Goal: Contribute content: Contribute content

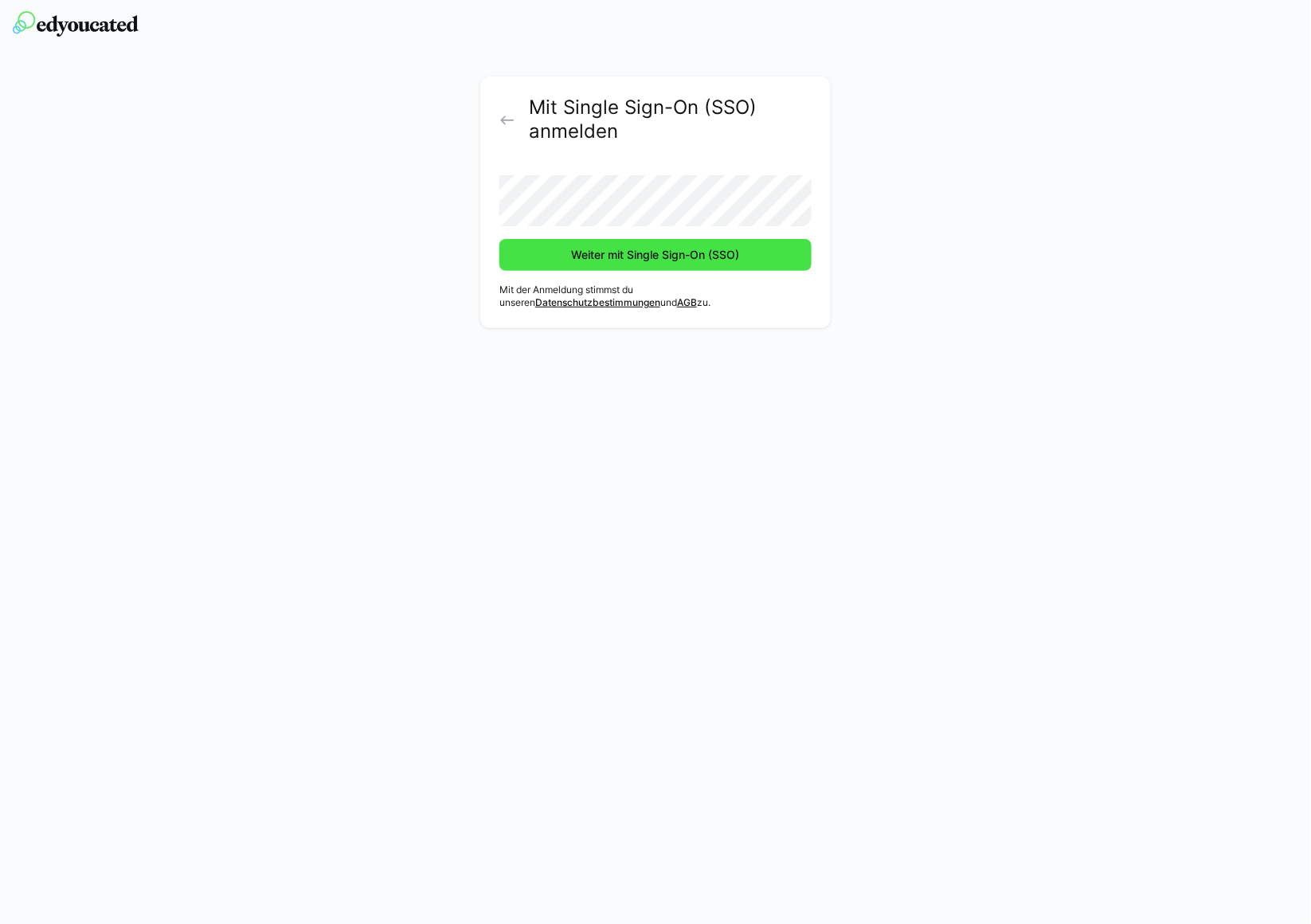
click at [596, 260] on span "Weiter mit Single Sign-On (SSO)" at bounding box center [655, 254] width 173 height 16
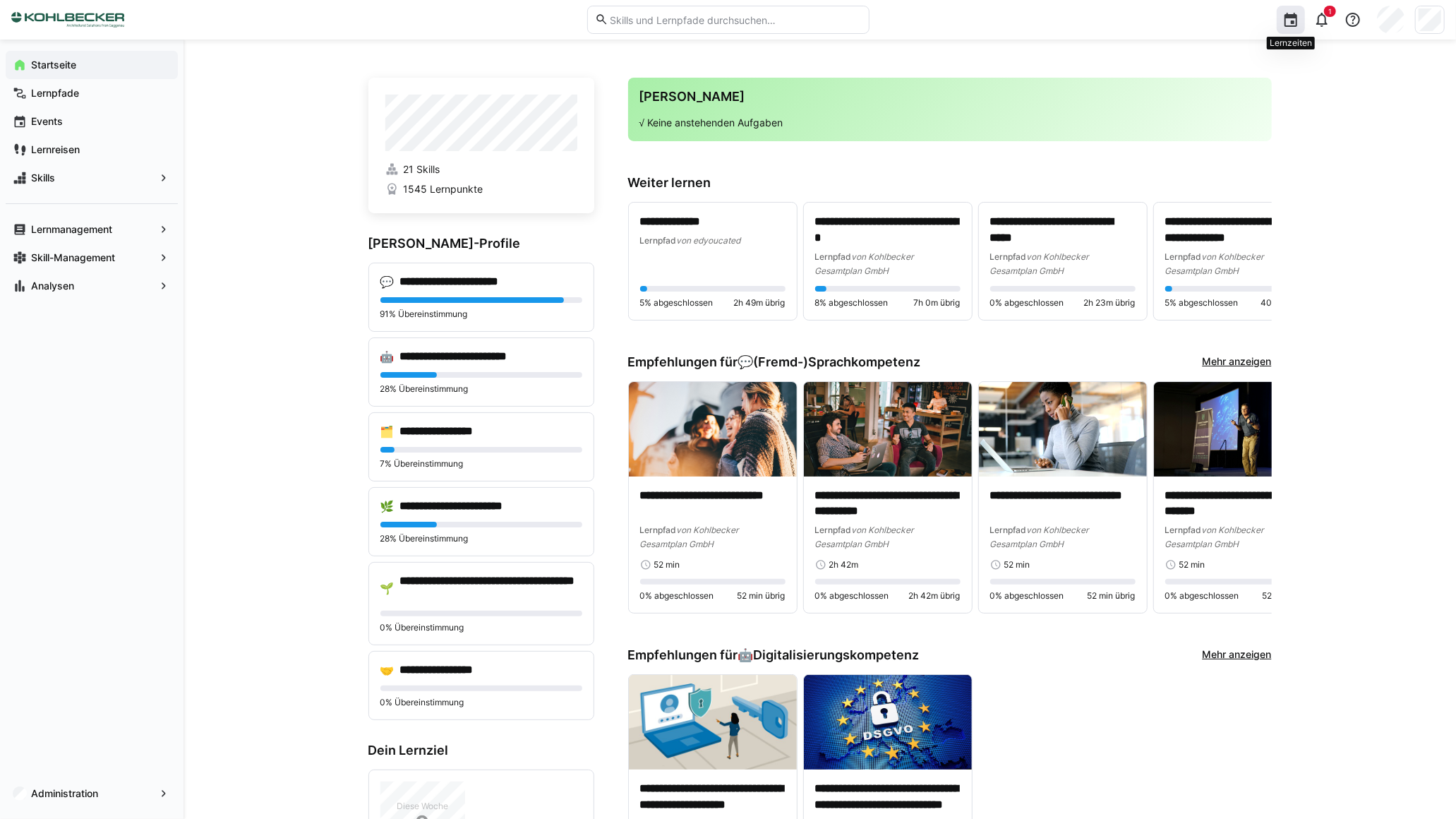
click at [1161, 25] on div at bounding box center [1291, 19] width 28 height 28
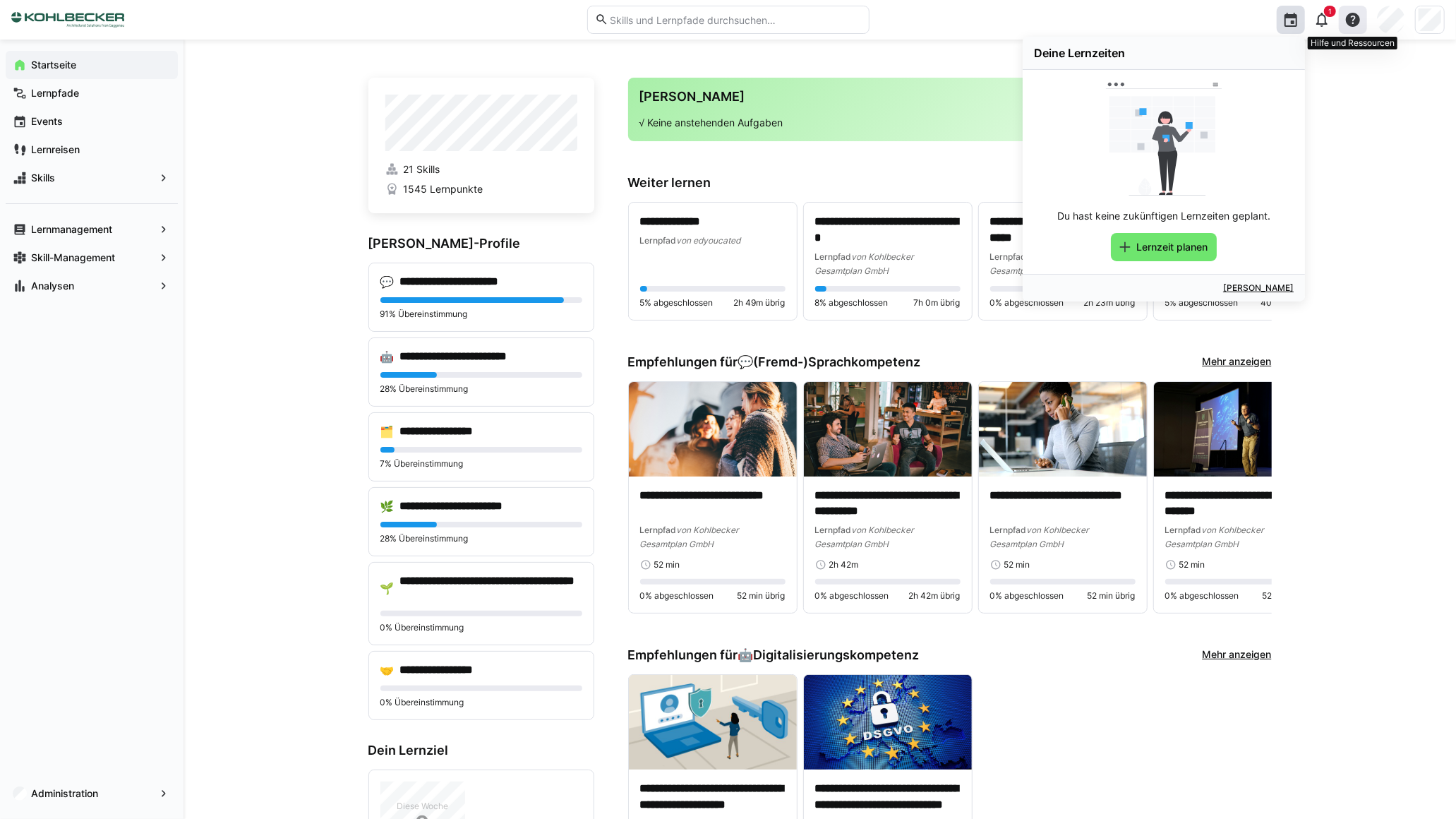
click at [1161, 24] on eds-icon at bounding box center [1353, 20] width 17 height 17
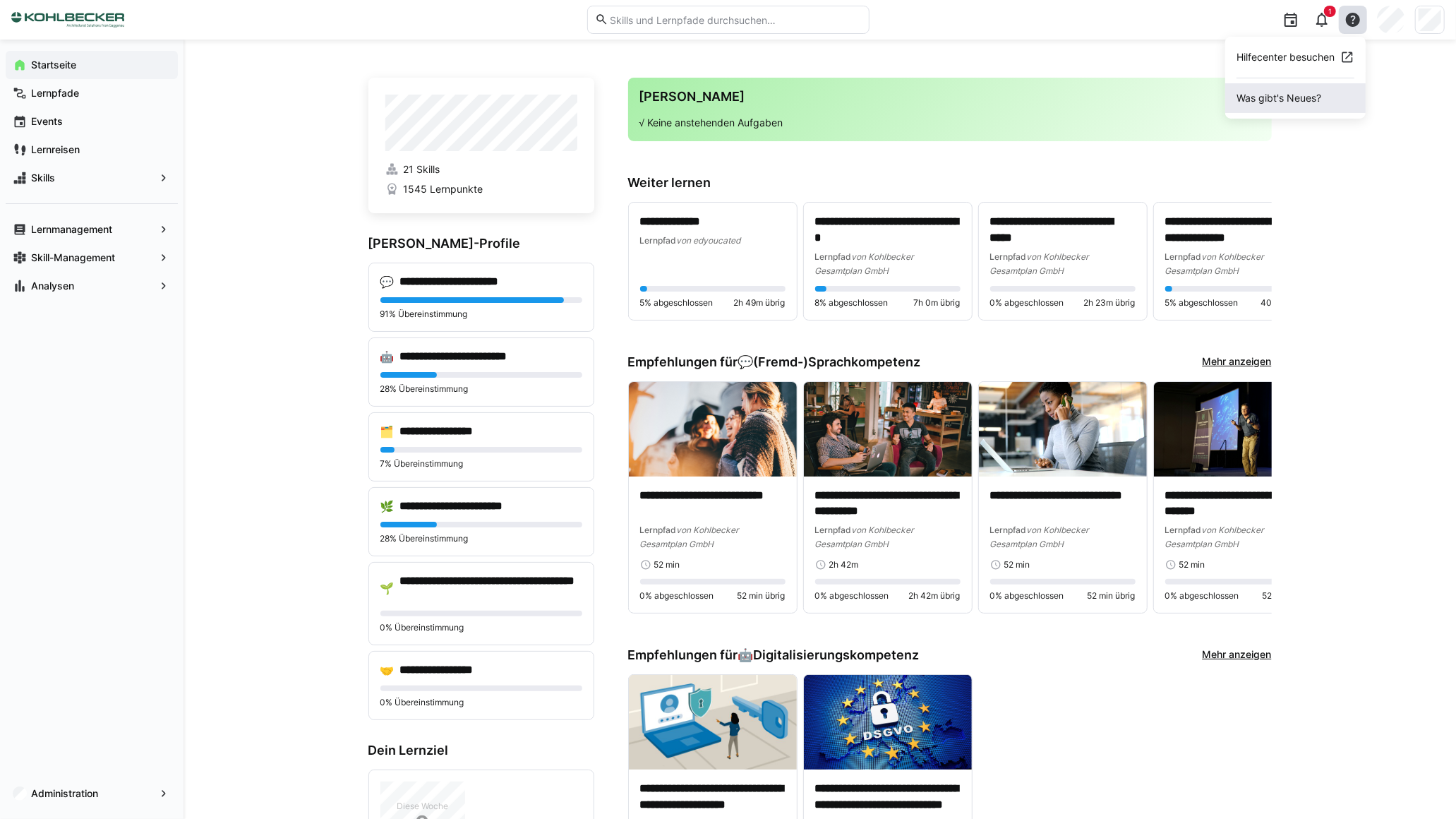
click at [1161, 91] on span "Was gibt's Neues?" at bounding box center [1295, 98] width 140 height 30
click at [0, 0] on app-navigation-label "Lernmanagement" at bounding box center [0, 0] width 0 height 0
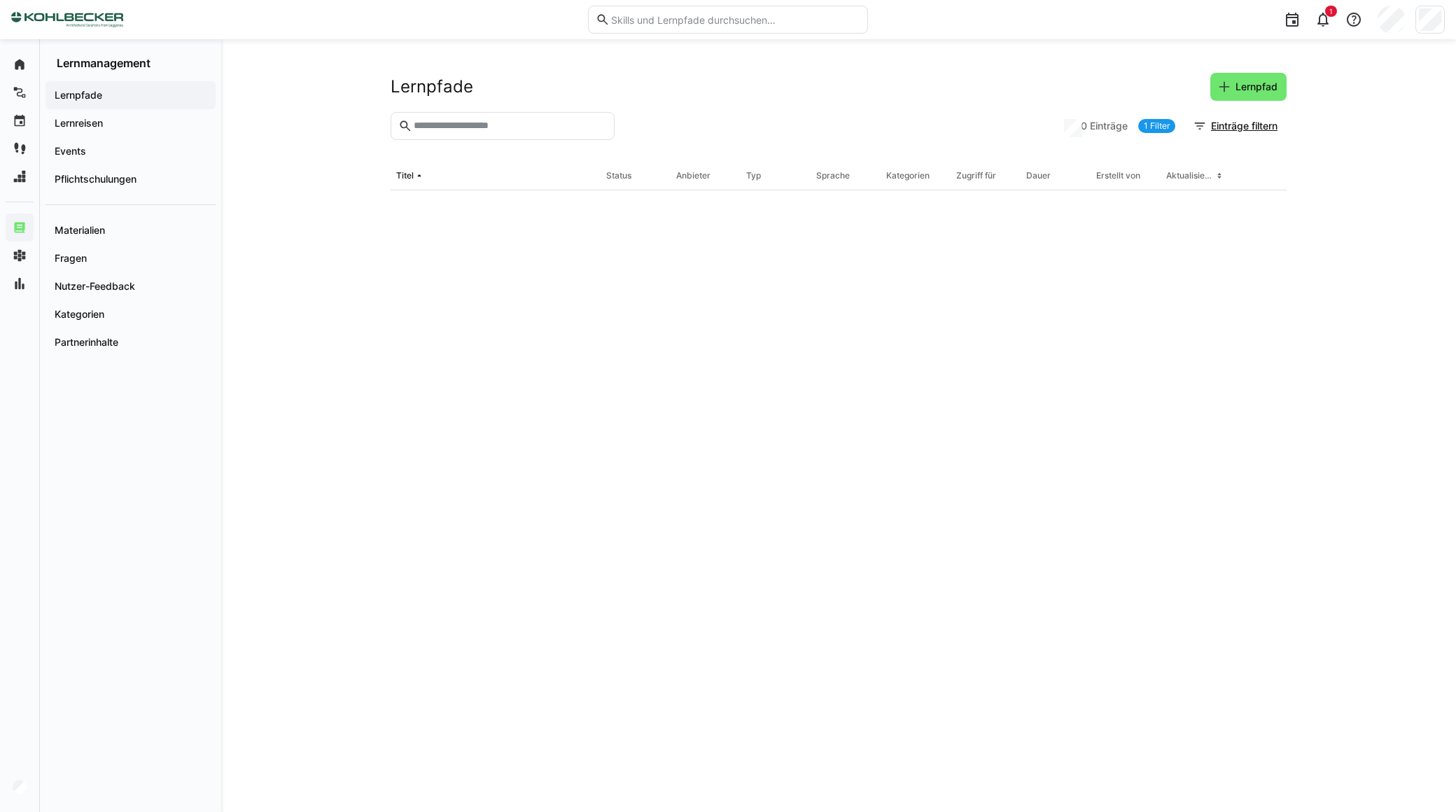
click at [465, 119] on input "text" at bounding box center [510, 125] width 195 height 13
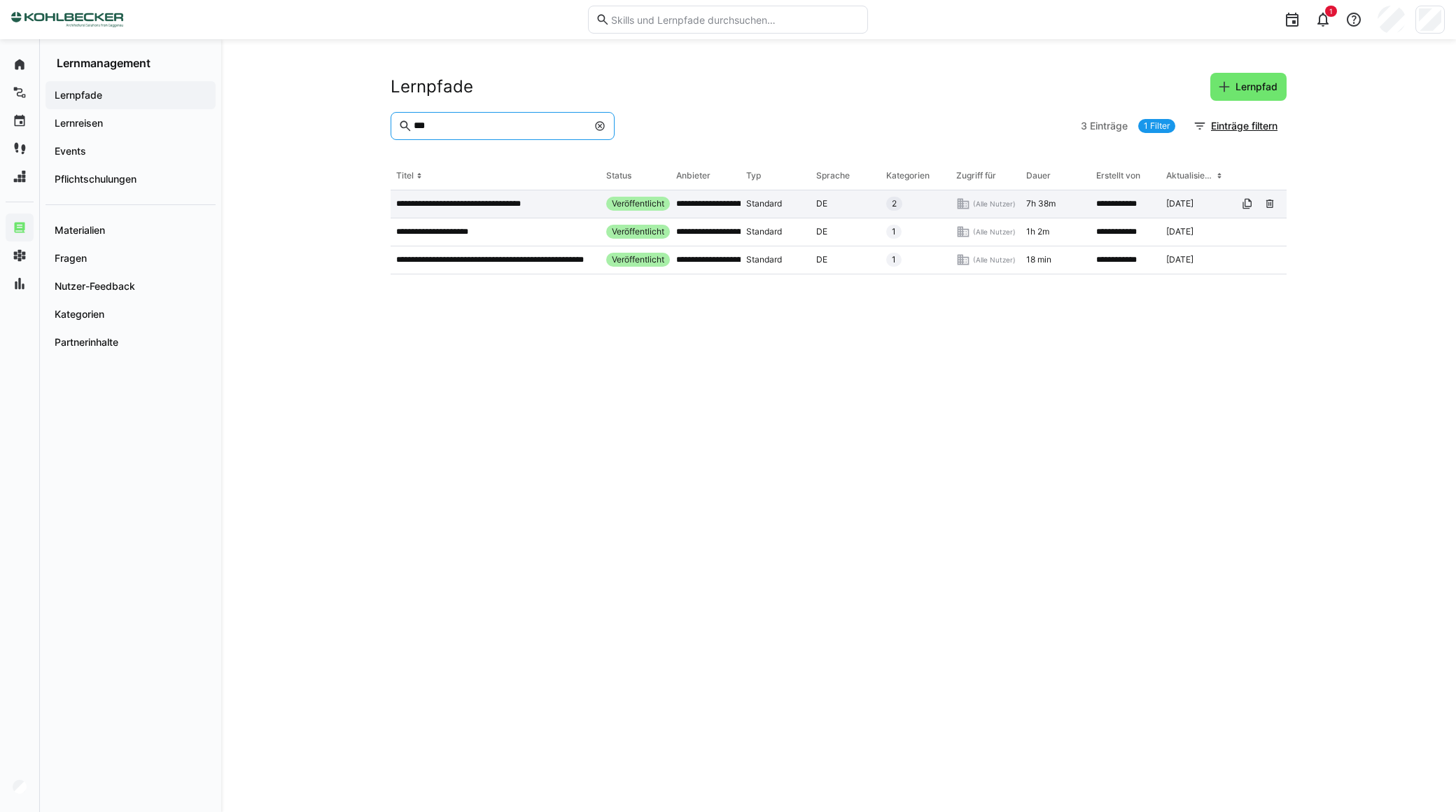
type input "***"
click at [480, 208] on p "**********" at bounding box center [475, 203] width 159 height 11
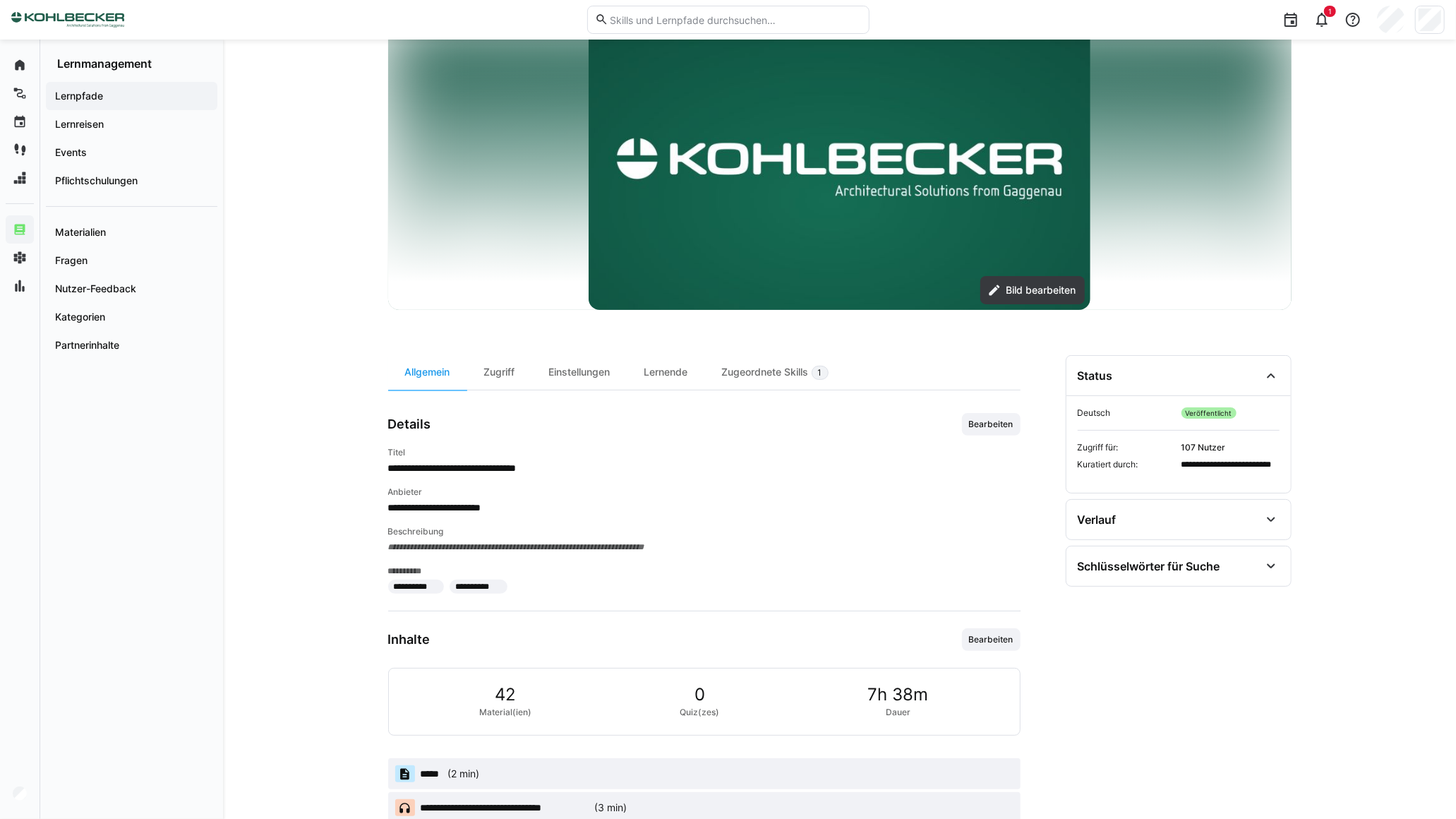
scroll to position [392, 0]
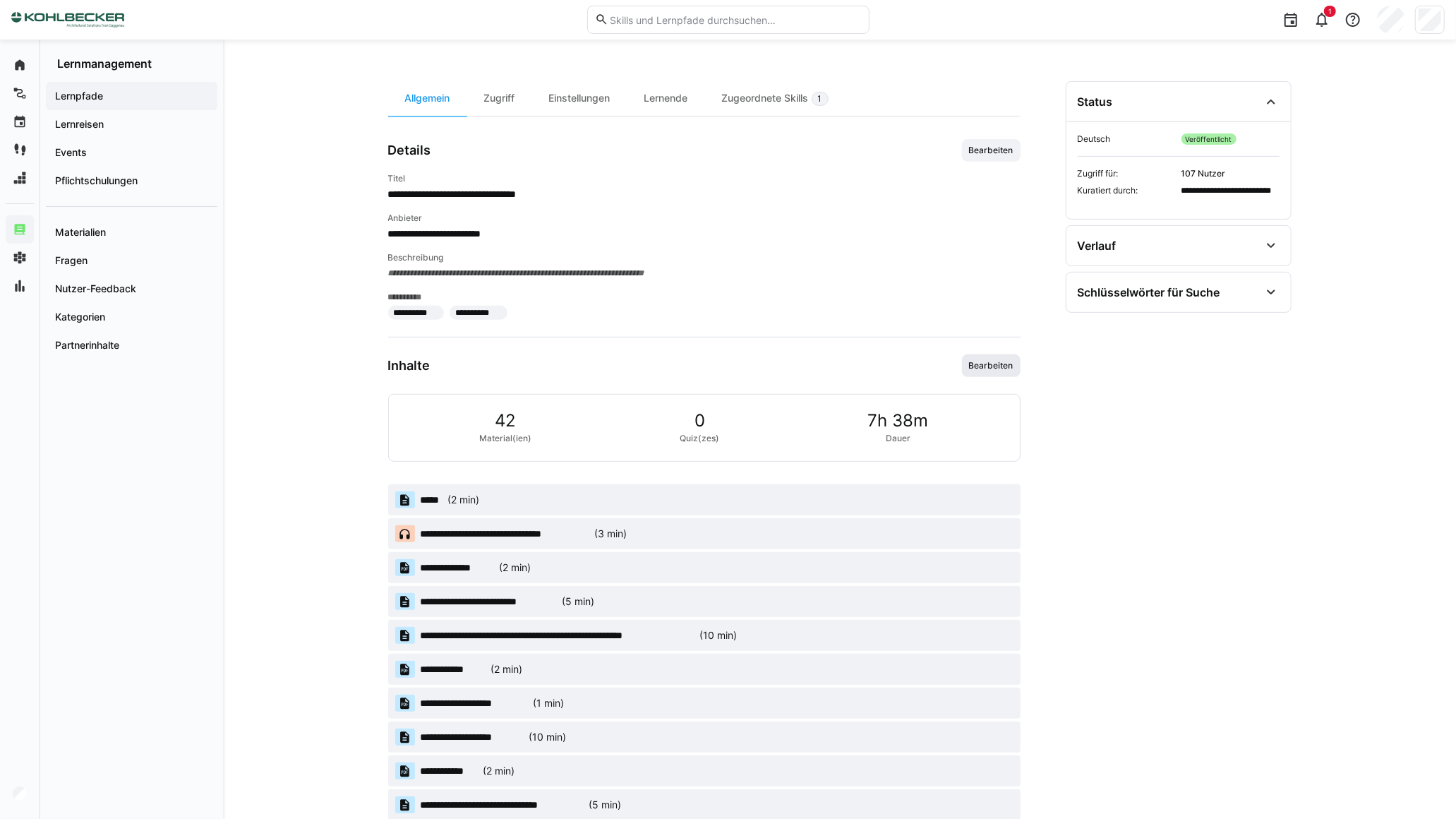
click at [971, 372] on span "Bearbeiten" at bounding box center [991, 366] width 59 height 23
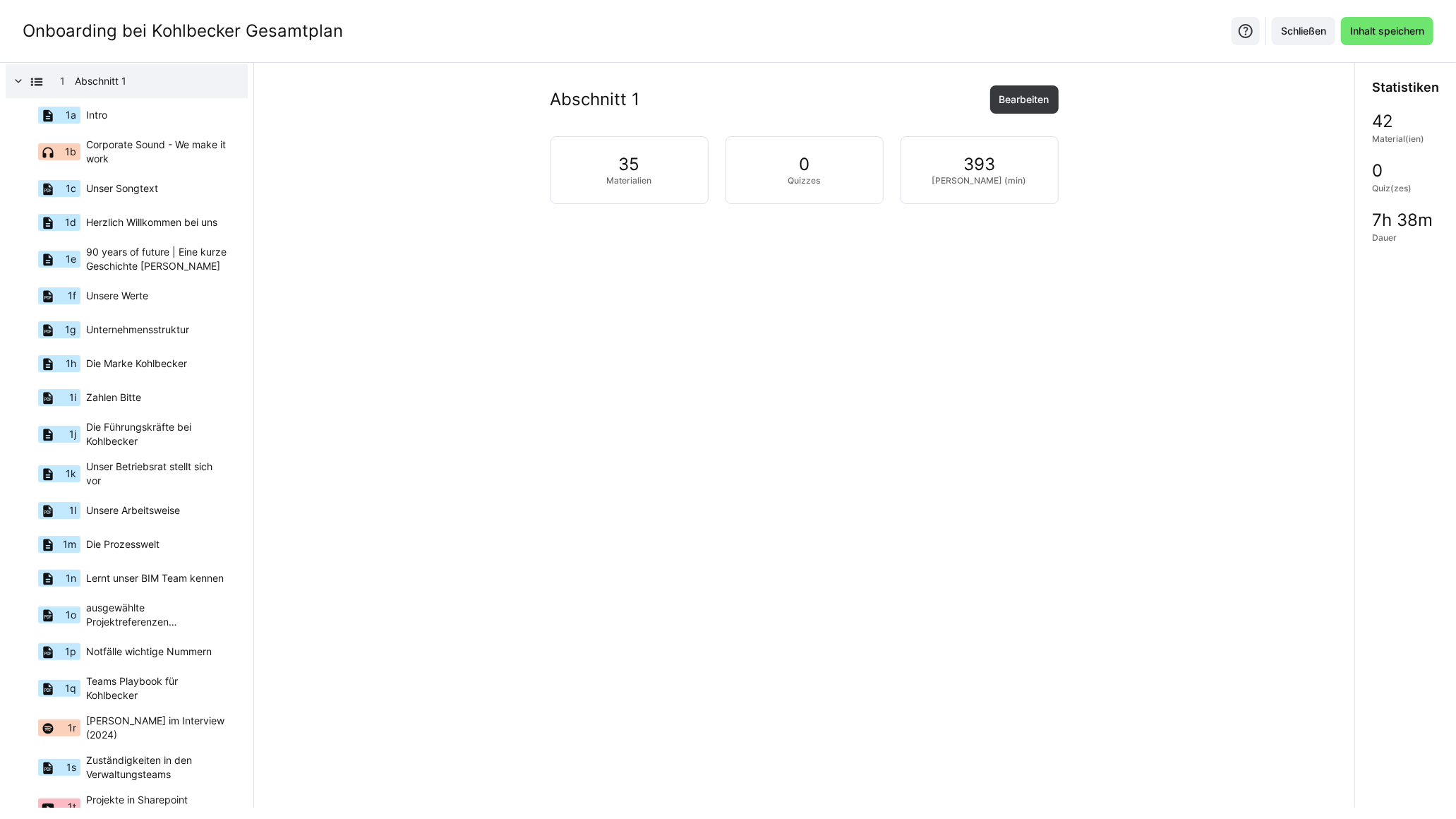
scroll to position [51, 0]
drag, startPoint x: 133, startPoint y: 518, endPoint x: 123, endPoint y: 525, distance: 12.2
click at [123, 525] on eds-icon at bounding box center [126, 526] width 11 height 11
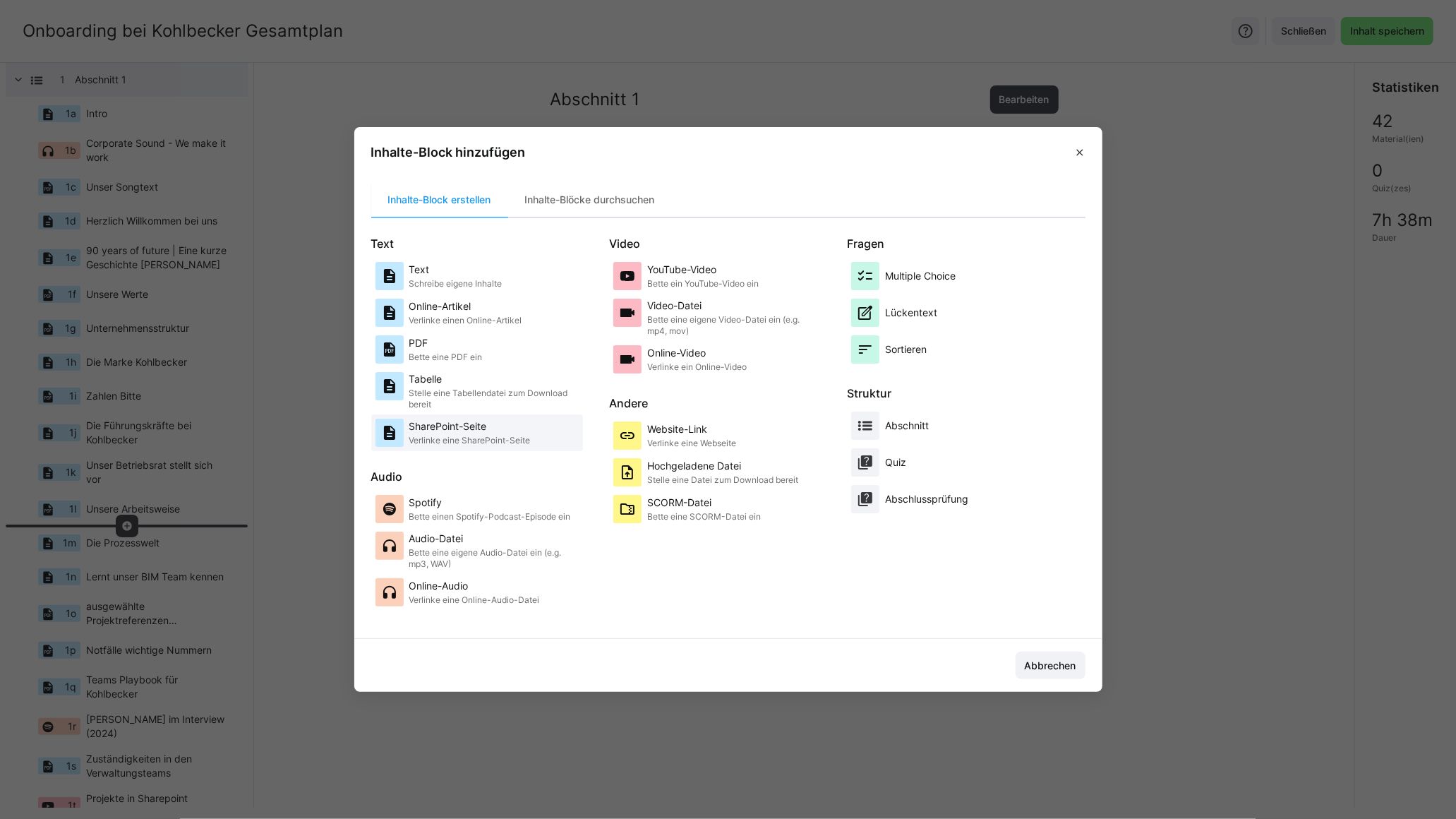
click at [500, 430] on p "SharePoint-Seite" at bounding box center [469, 426] width 121 height 14
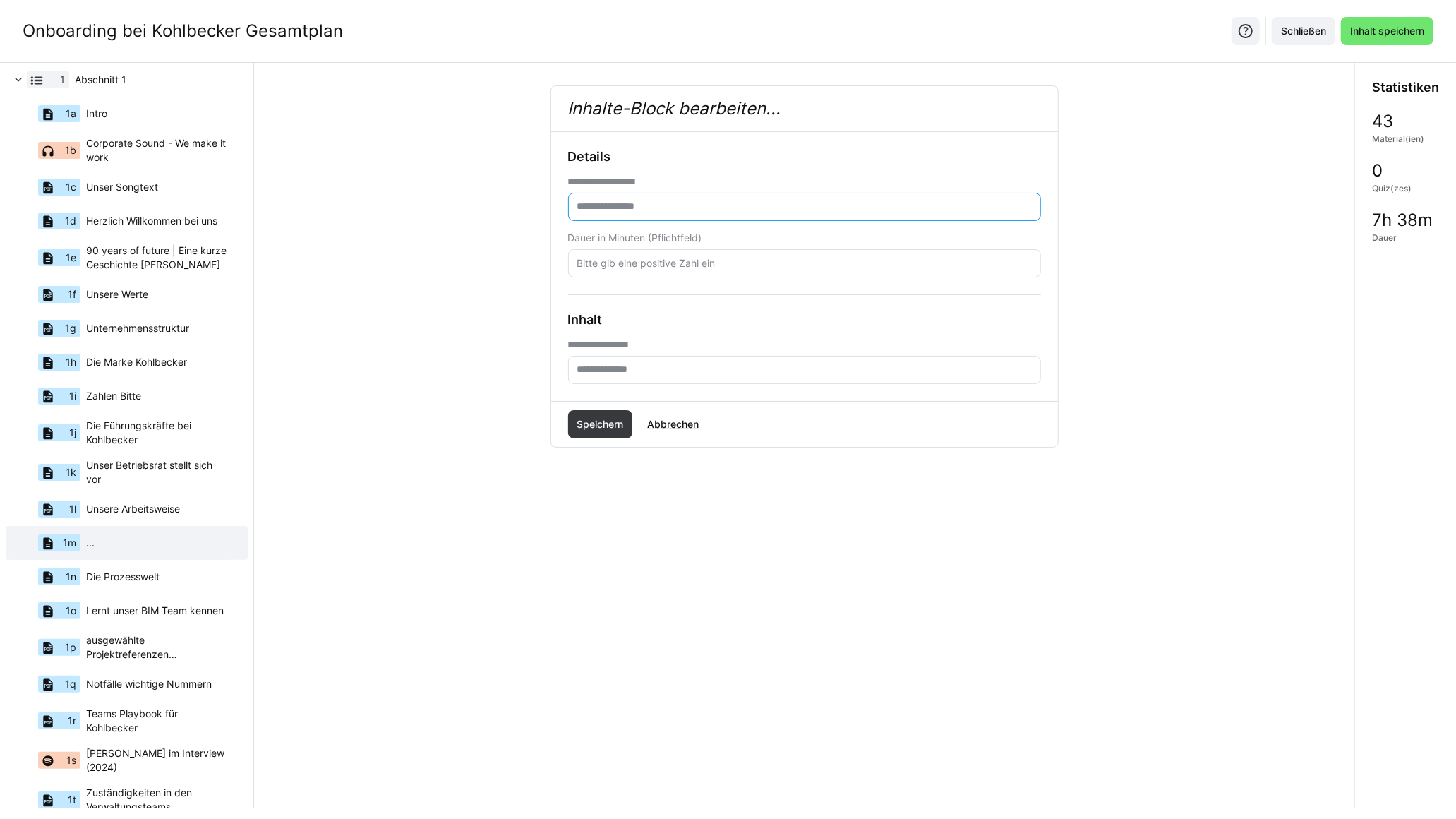
click at [693, 201] on input "text" at bounding box center [805, 206] width 457 height 13
type input "**********"
click at [657, 262] on input "number" at bounding box center [805, 263] width 457 height 13
type input "4"
click at [715, 367] on input "text" at bounding box center [805, 370] width 457 height 13
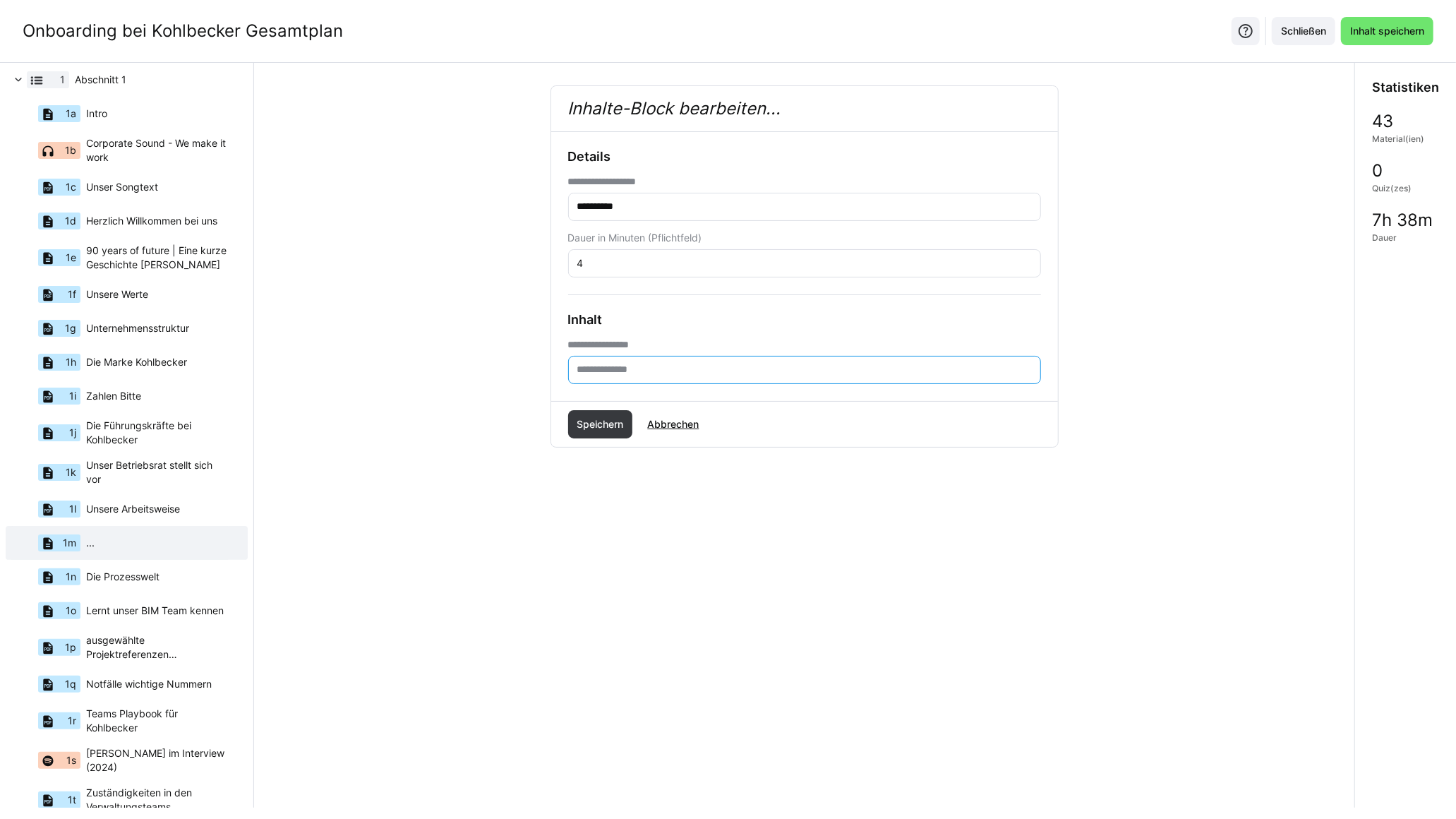
click at [705, 373] on input "text" at bounding box center [805, 370] width 457 height 13
paste input "**********"
type input "**********"
click at [602, 425] on span "Speichern" at bounding box center [600, 424] width 51 height 14
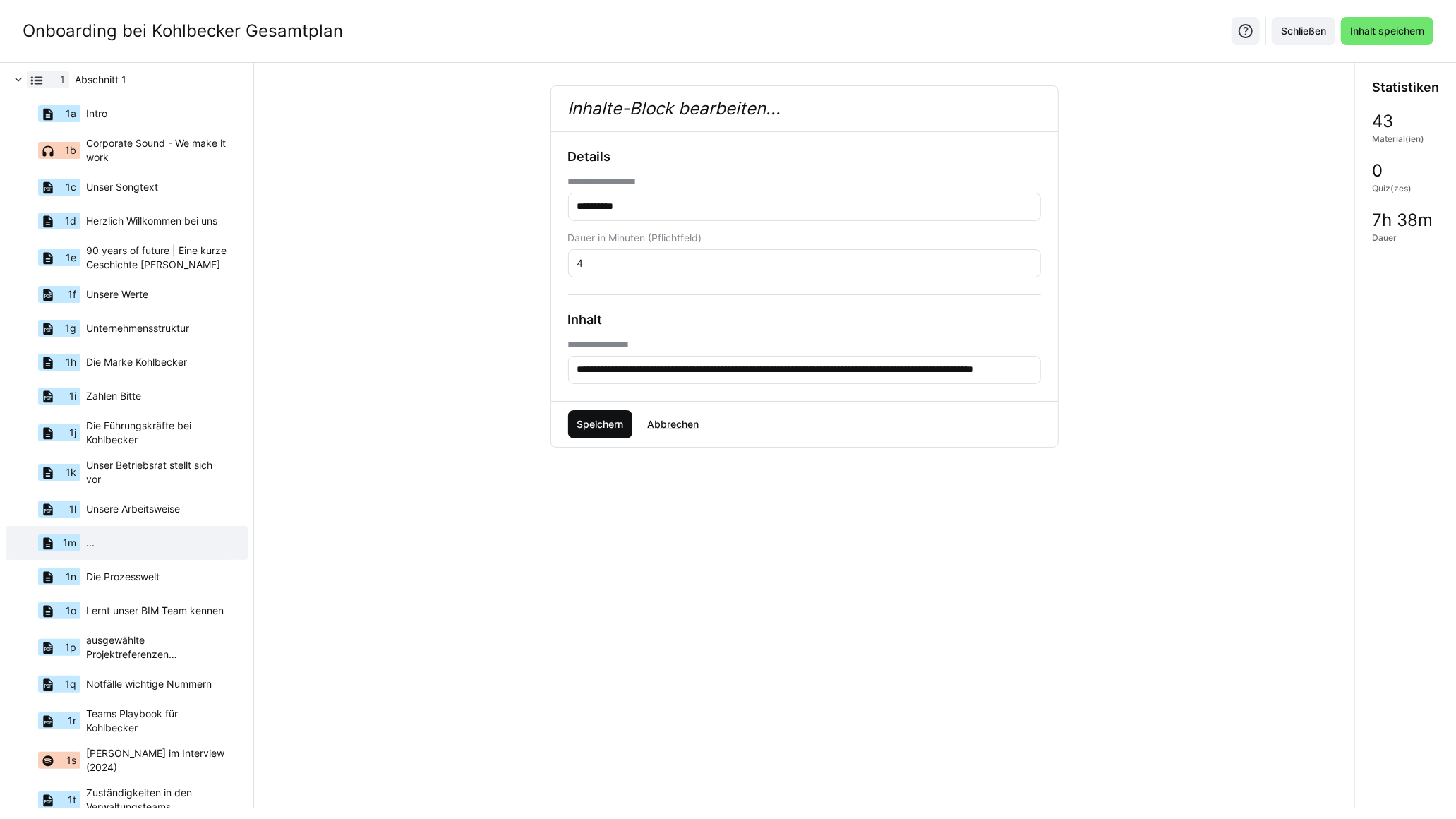
scroll to position [0, 0]
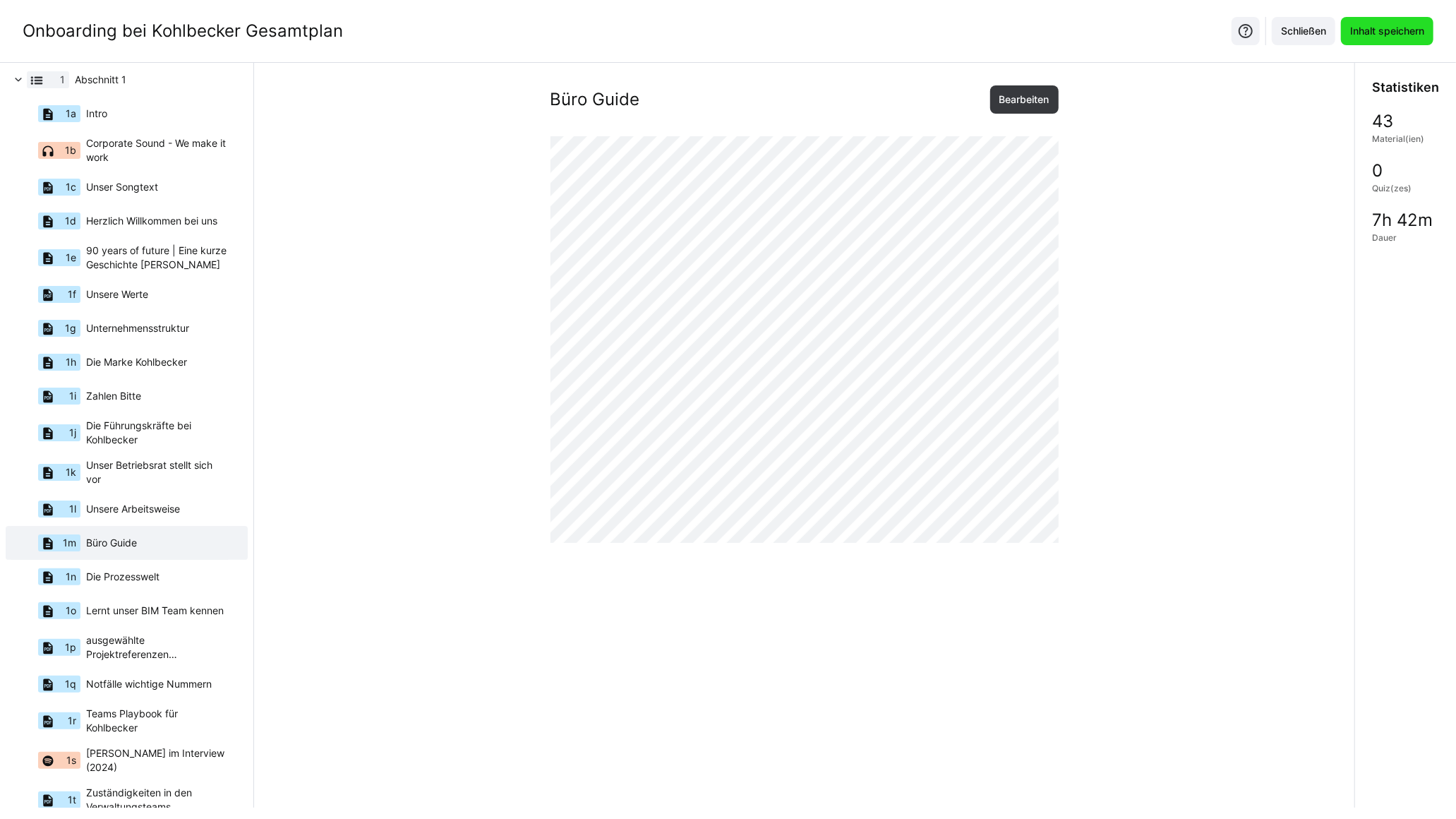
click at [1161, 32] on span "Inhalt speichern" at bounding box center [1387, 30] width 78 height 14
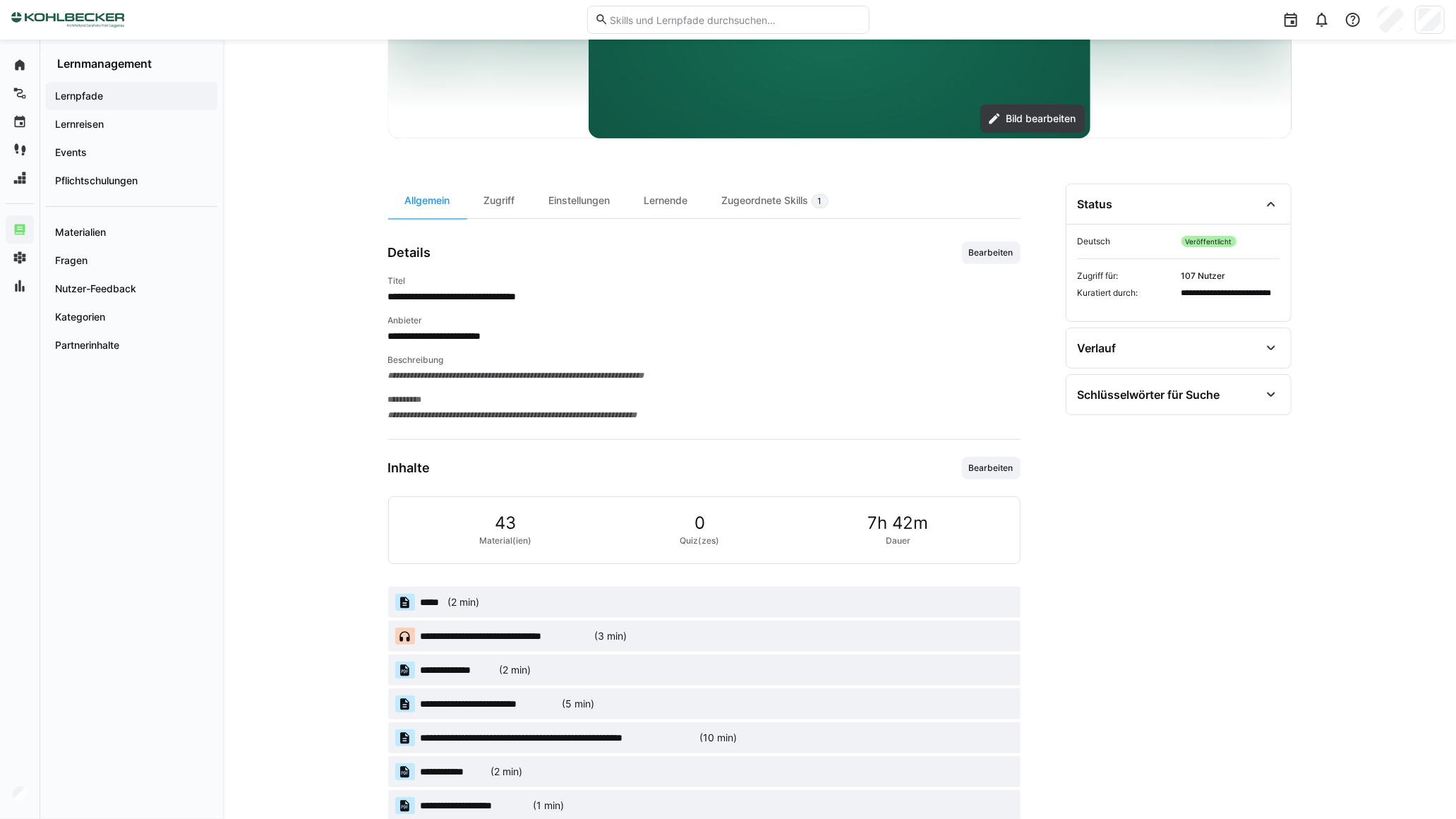
scroll to position [470, 0]
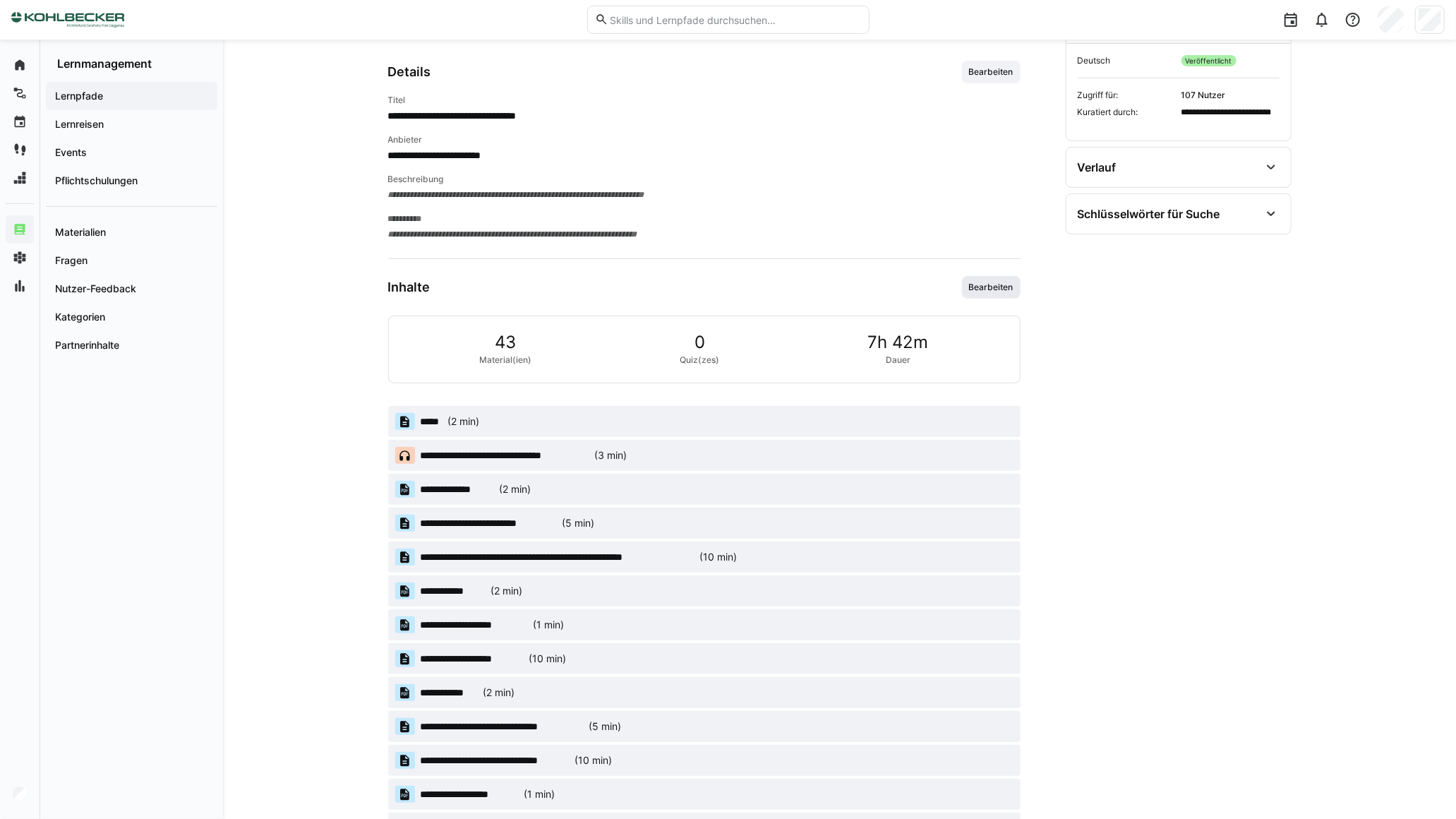
click at [991, 285] on span "Bearbeiten" at bounding box center [991, 287] width 47 height 11
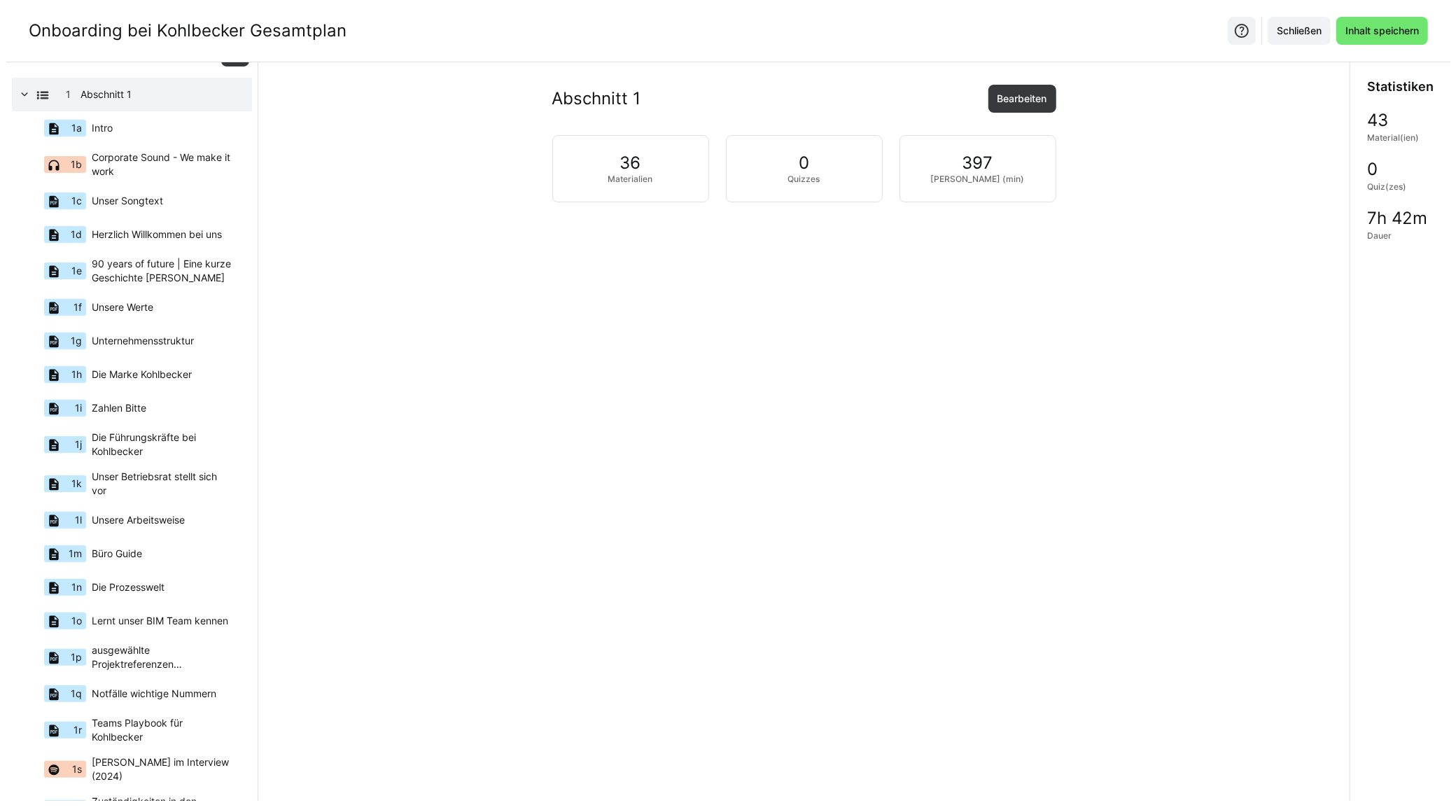
scroll to position [51, 0]
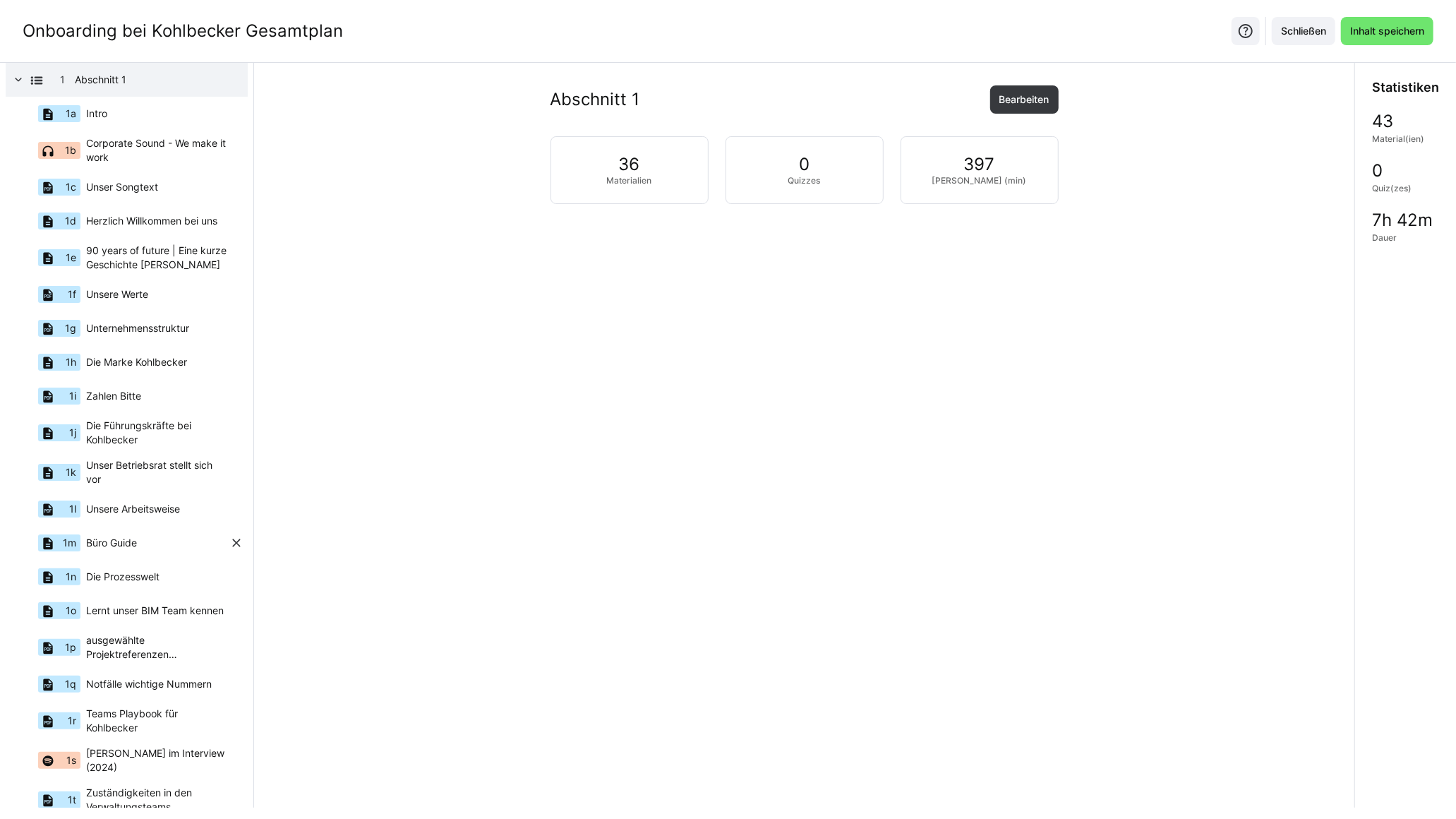
click at [139, 533] on div "1m Büro Guide" at bounding box center [120, 542] width 219 height 34
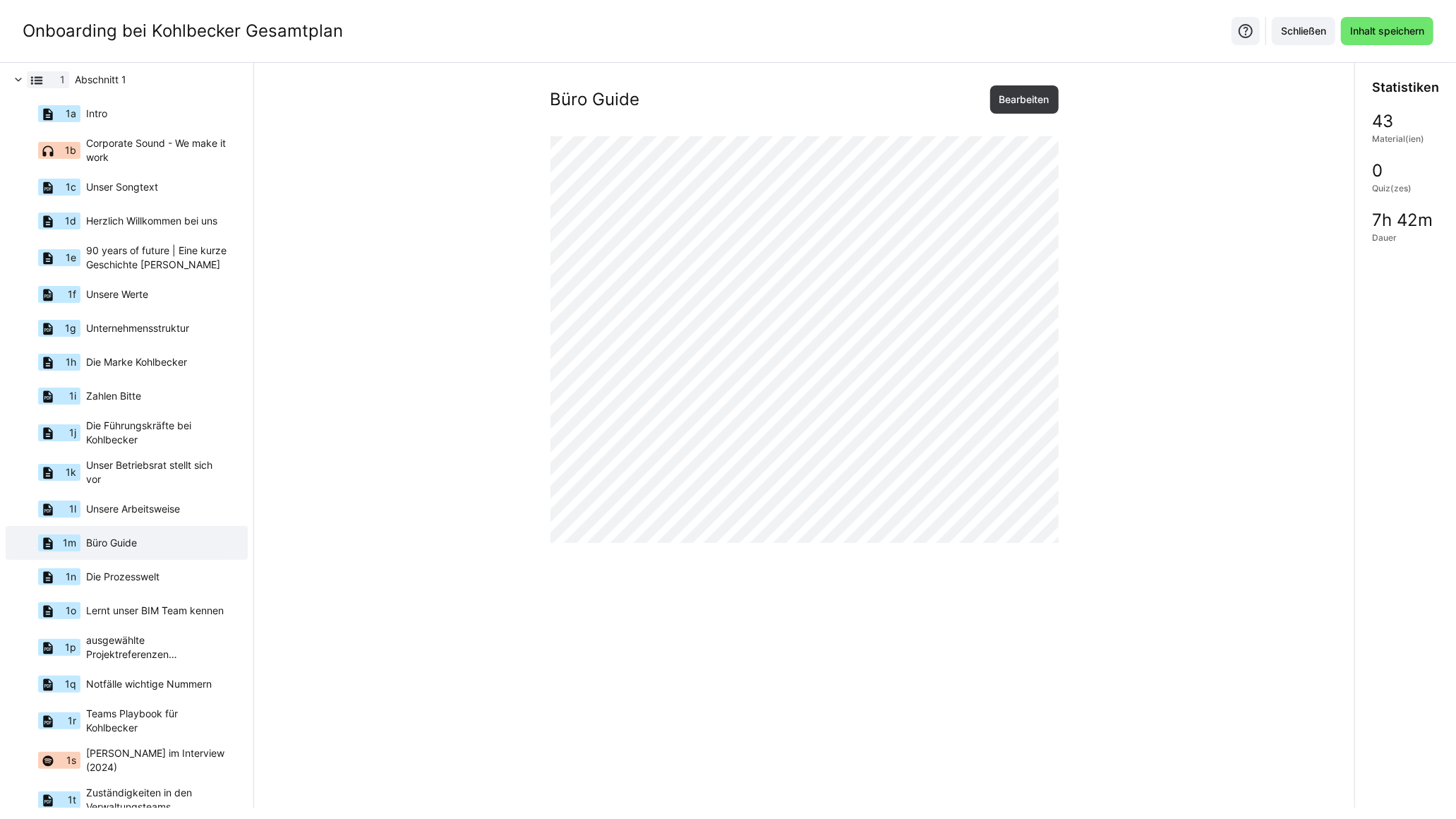
click at [1161, 37] on span "Inhalt speichern" at bounding box center [1387, 30] width 78 height 14
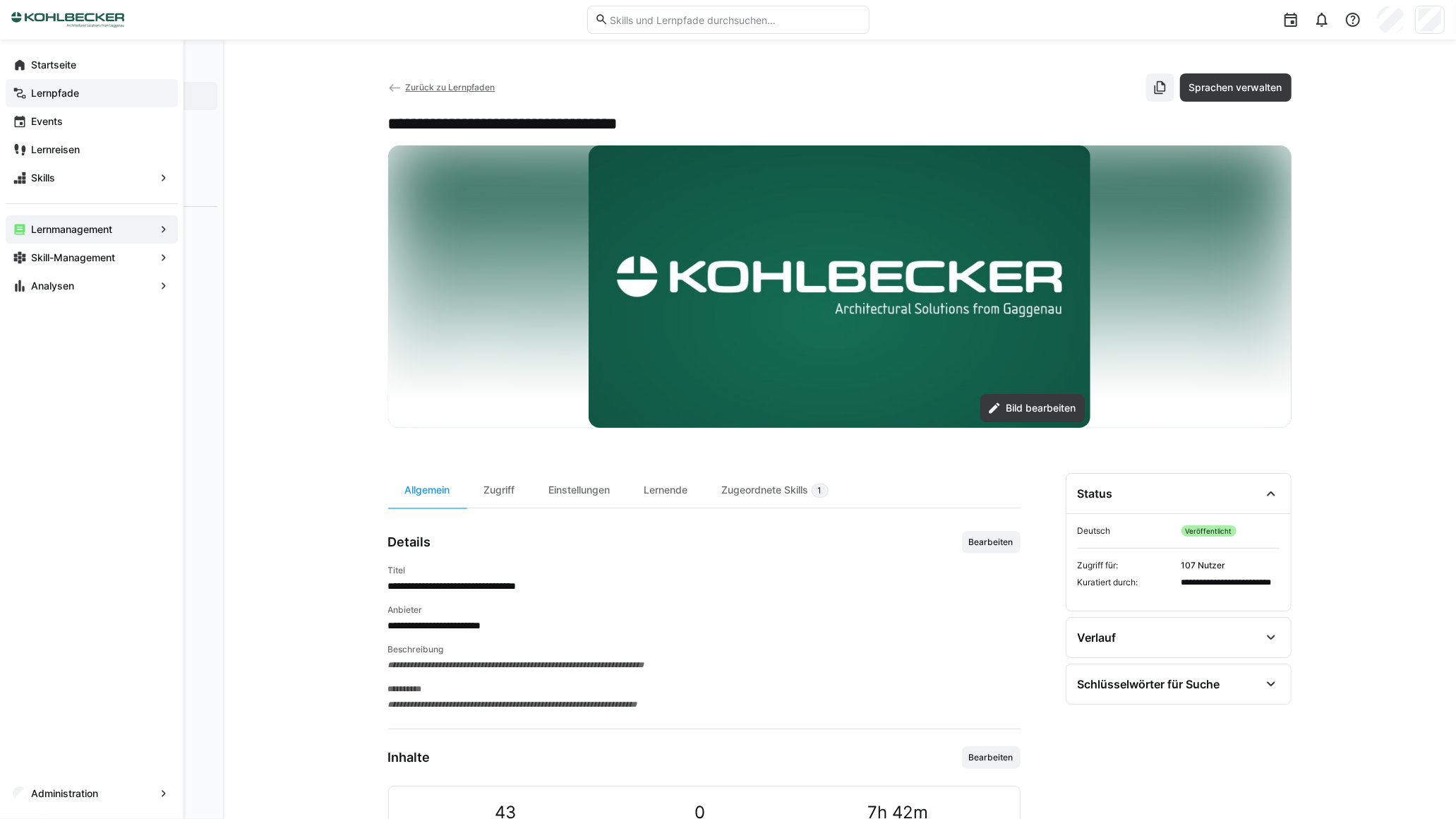
click at [0, 0] on app-navigation-label "Lernpfade" at bounding box center [0, 0] width 0 height 0
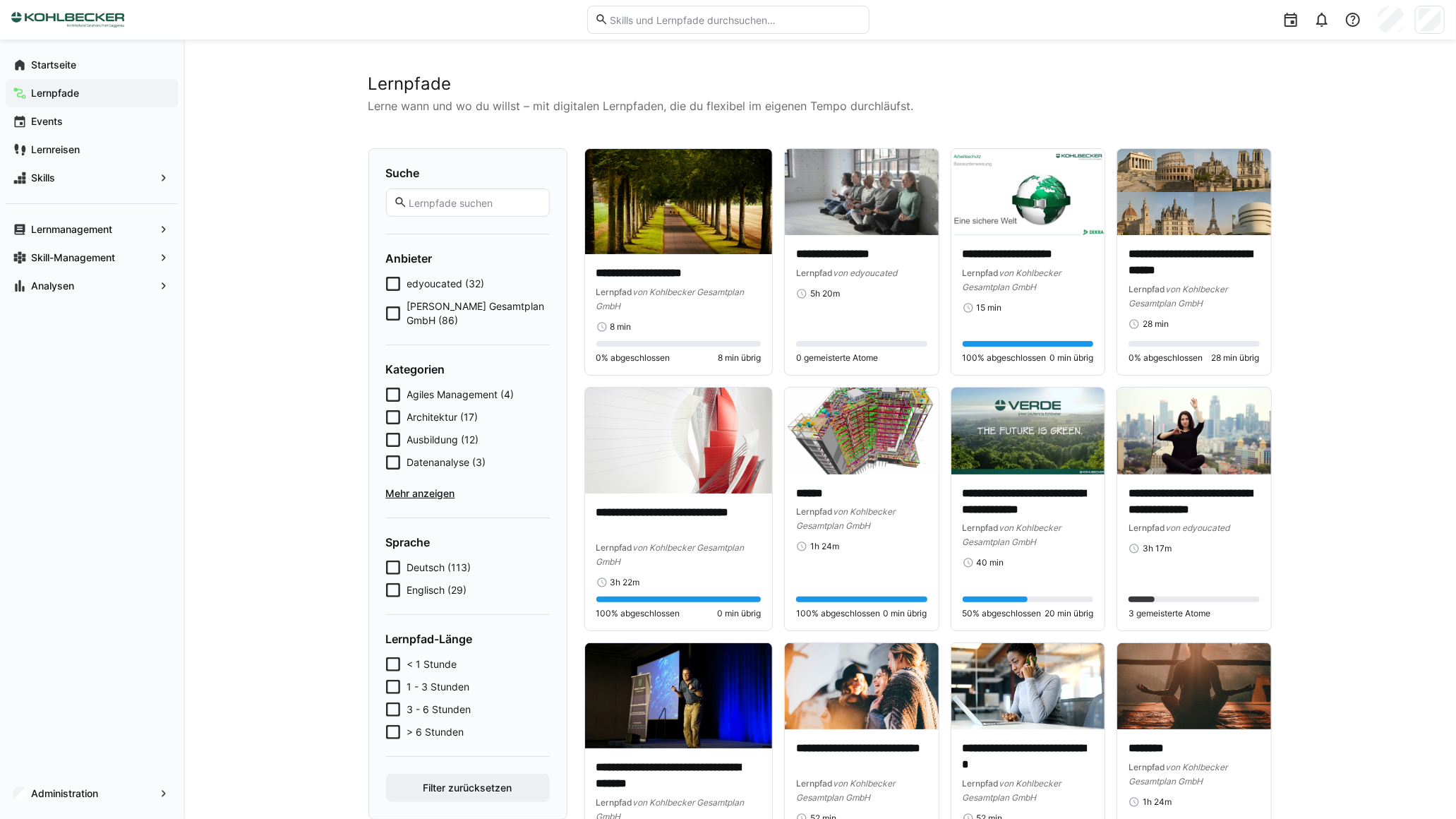
click at [725, 17] on input "text" at bounding box center [735, 20] width 253 height 13
click at [500, 197] on input "text" at bounding box center [475, 203] width 134 height 13
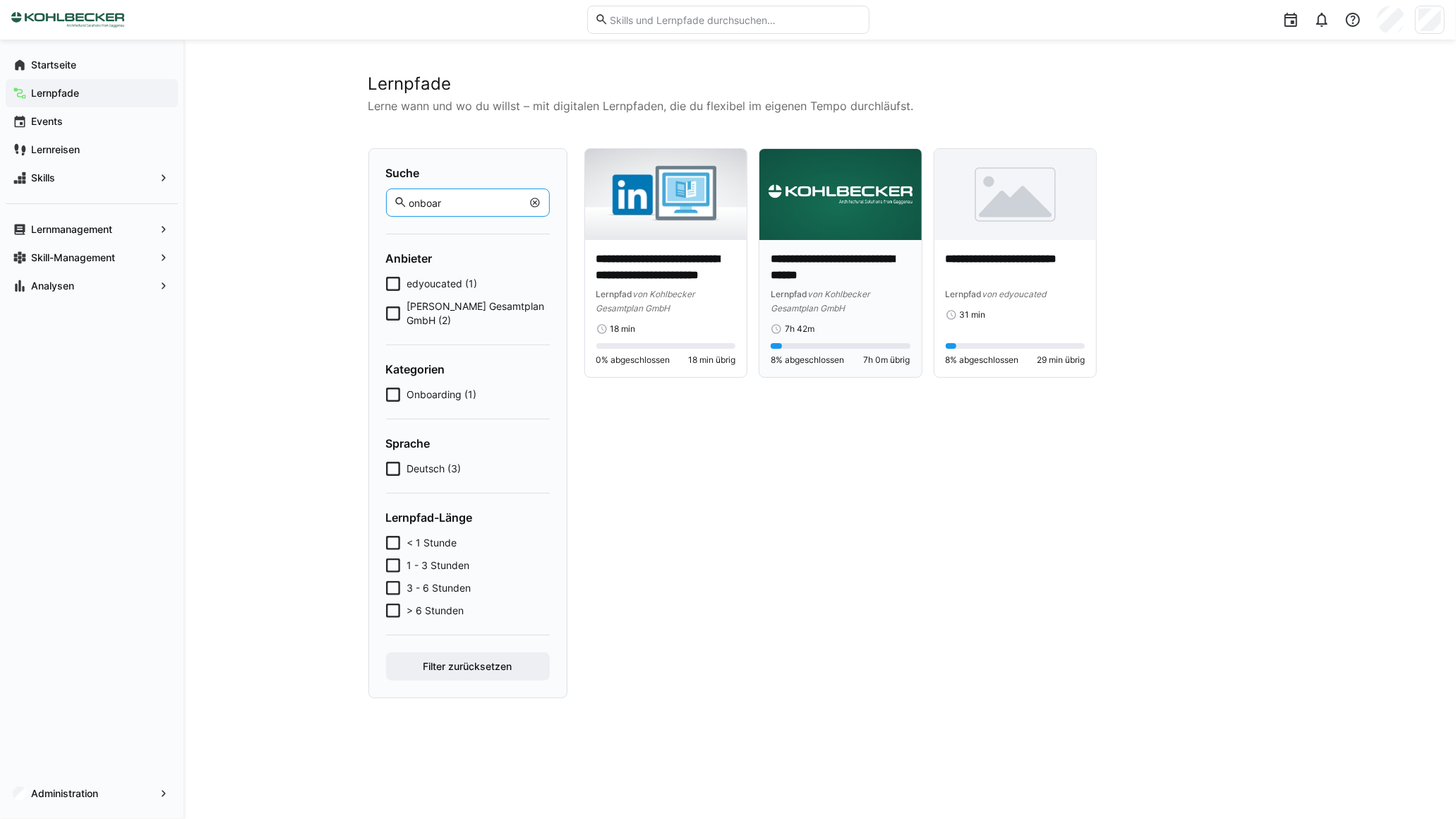
type input "onboar"
click at [821, 232] on img at bounding box center [840, 194] width 162 height 91
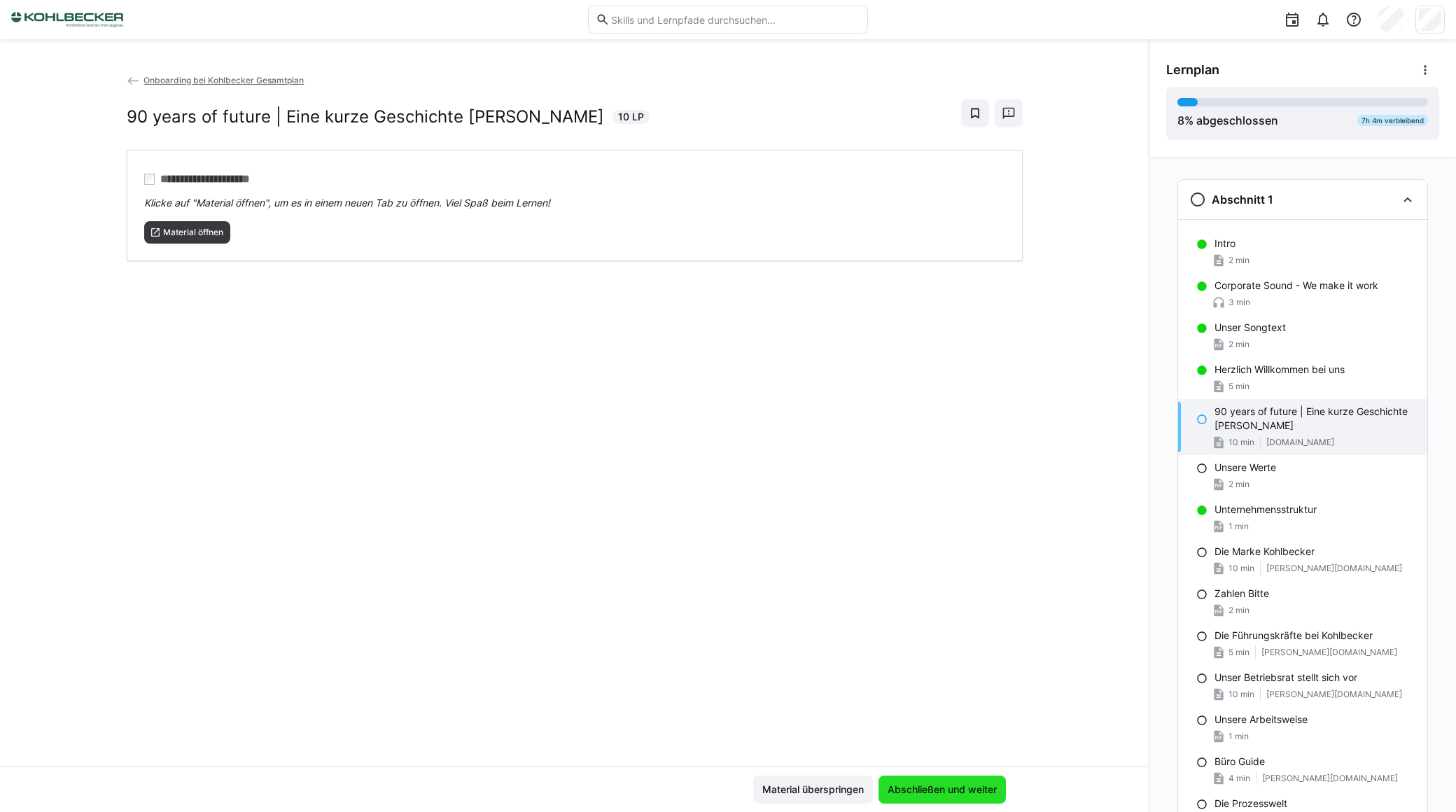
click at [962, 787] on span "Abschließen und weiter" at bounding box center [942, 789] width 113 height 14
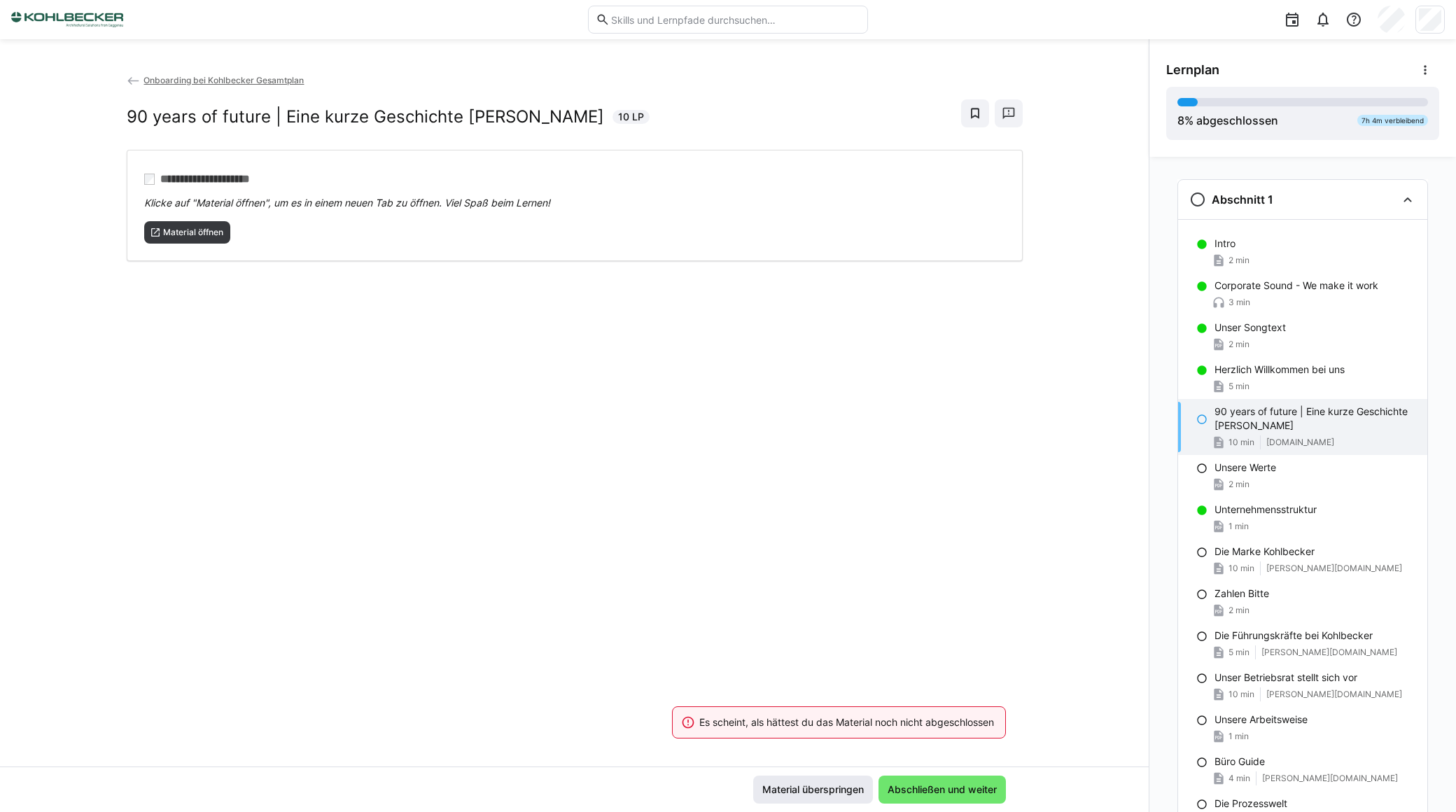
click at [816, 789] on span "Material überspringen" at bounding box center [813, 789] width 106 height 14
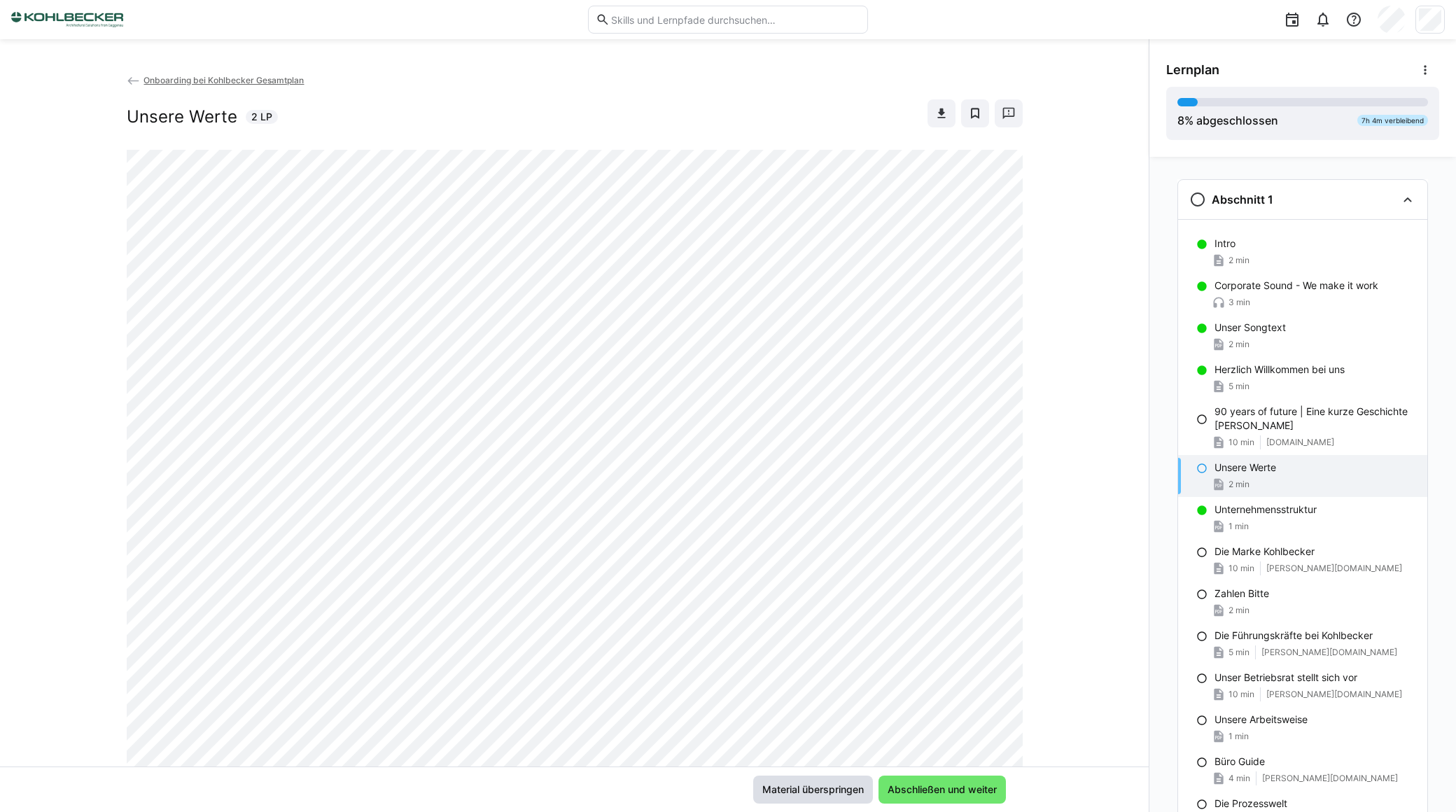
click at [816, 789] on span "Material überspringen" at bounding box center [813, 789] width 106 height 14
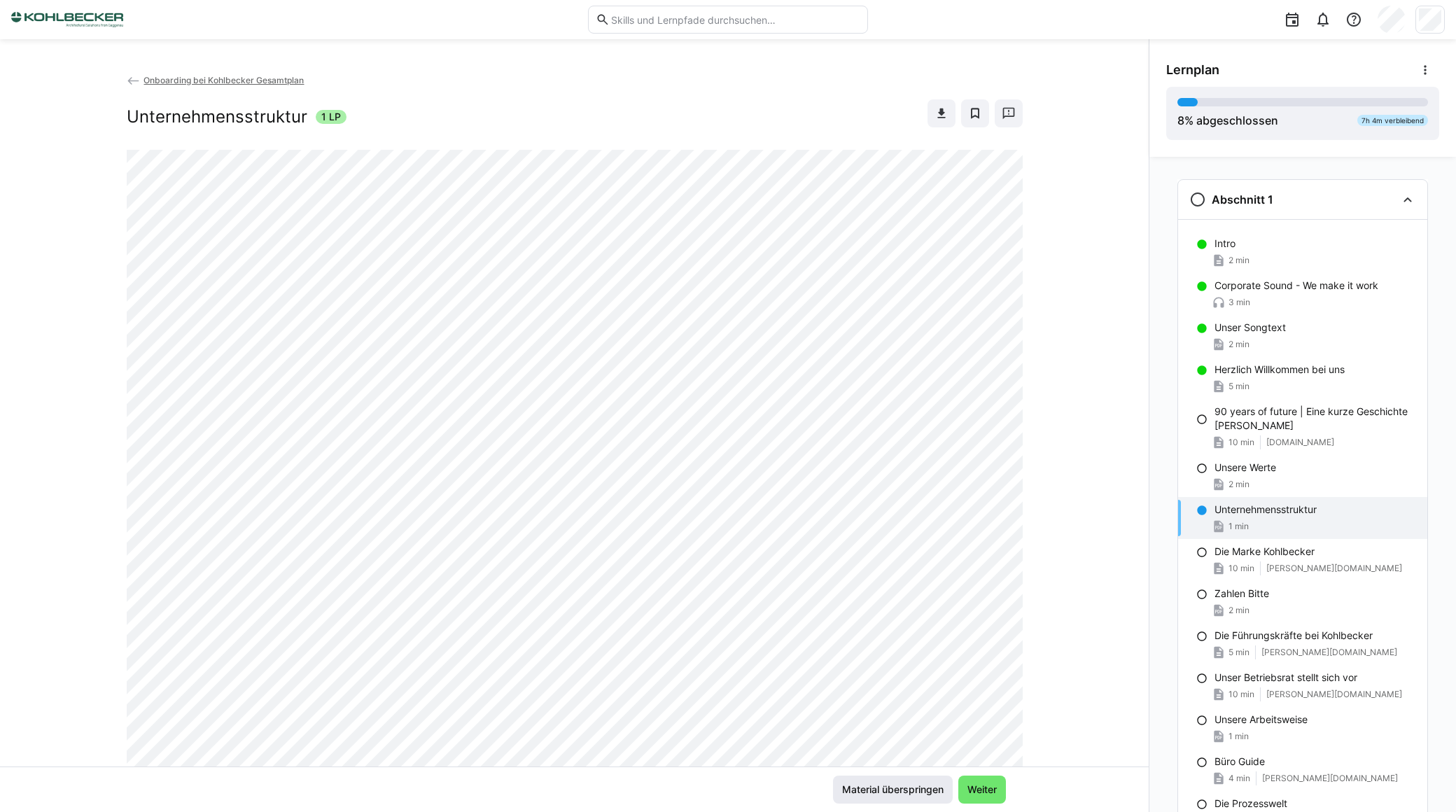
click at [816, 789] on div "Material überspringen Weiter" at bounding box center [574, 789] width 862 height 28
click at [859, 785] on span "Material überspringen" at bounding box center [893, 789] width 106 height 14
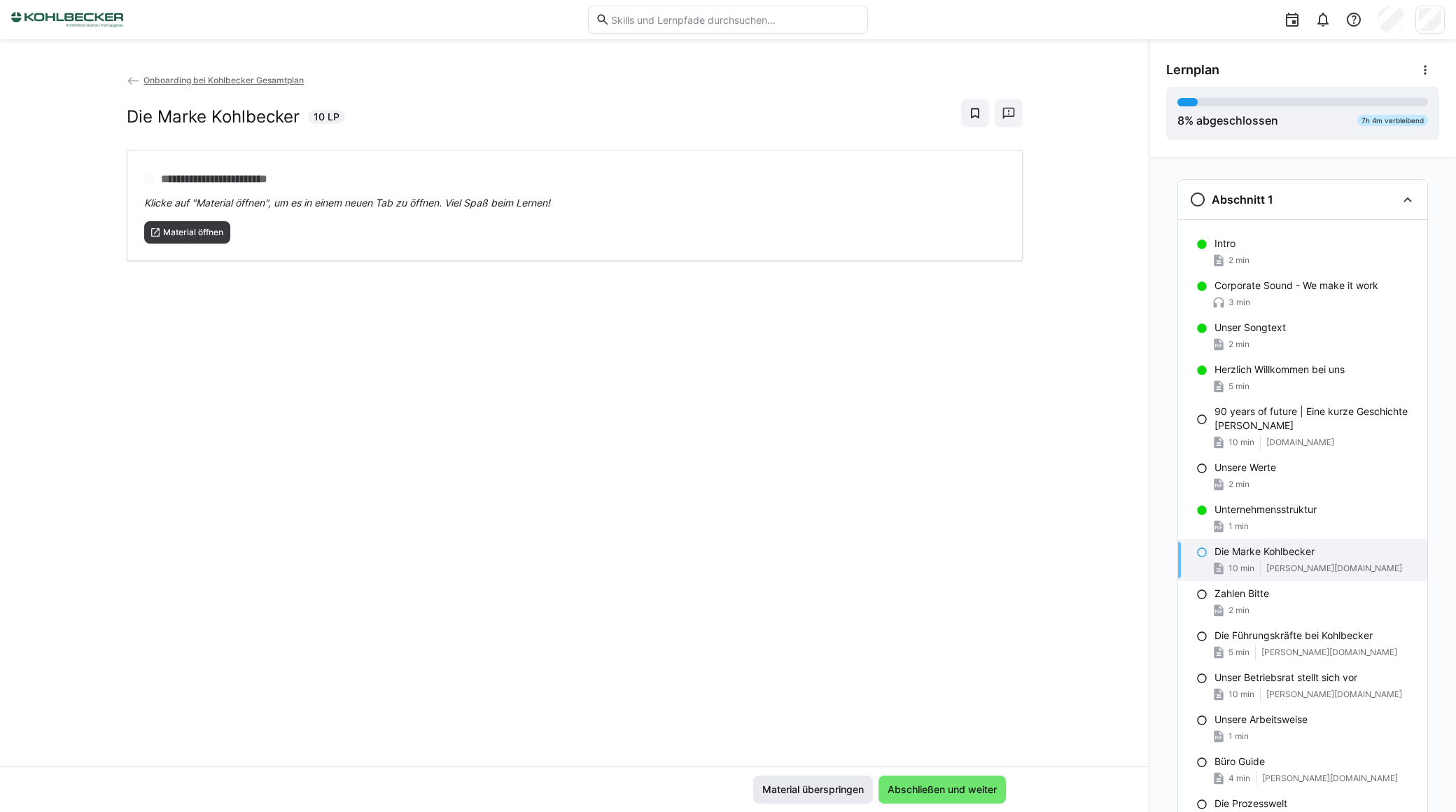
click at [802, 789] on span "Material überspringen" at bounding box center [813, 789] width 106 height 14
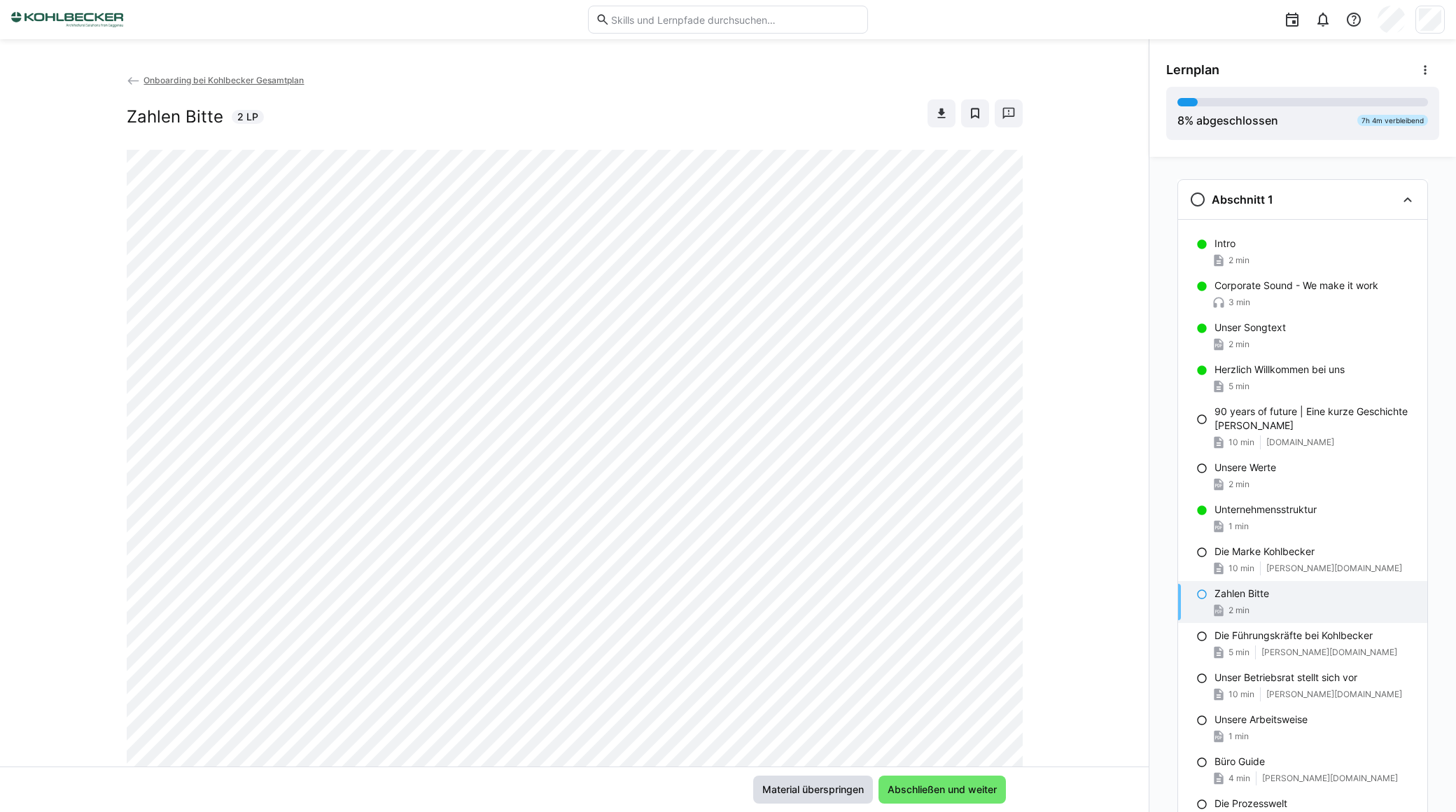
click at [802, 789] on span "Material überspringen" at bounding box center [813, 789] width 106 height 14
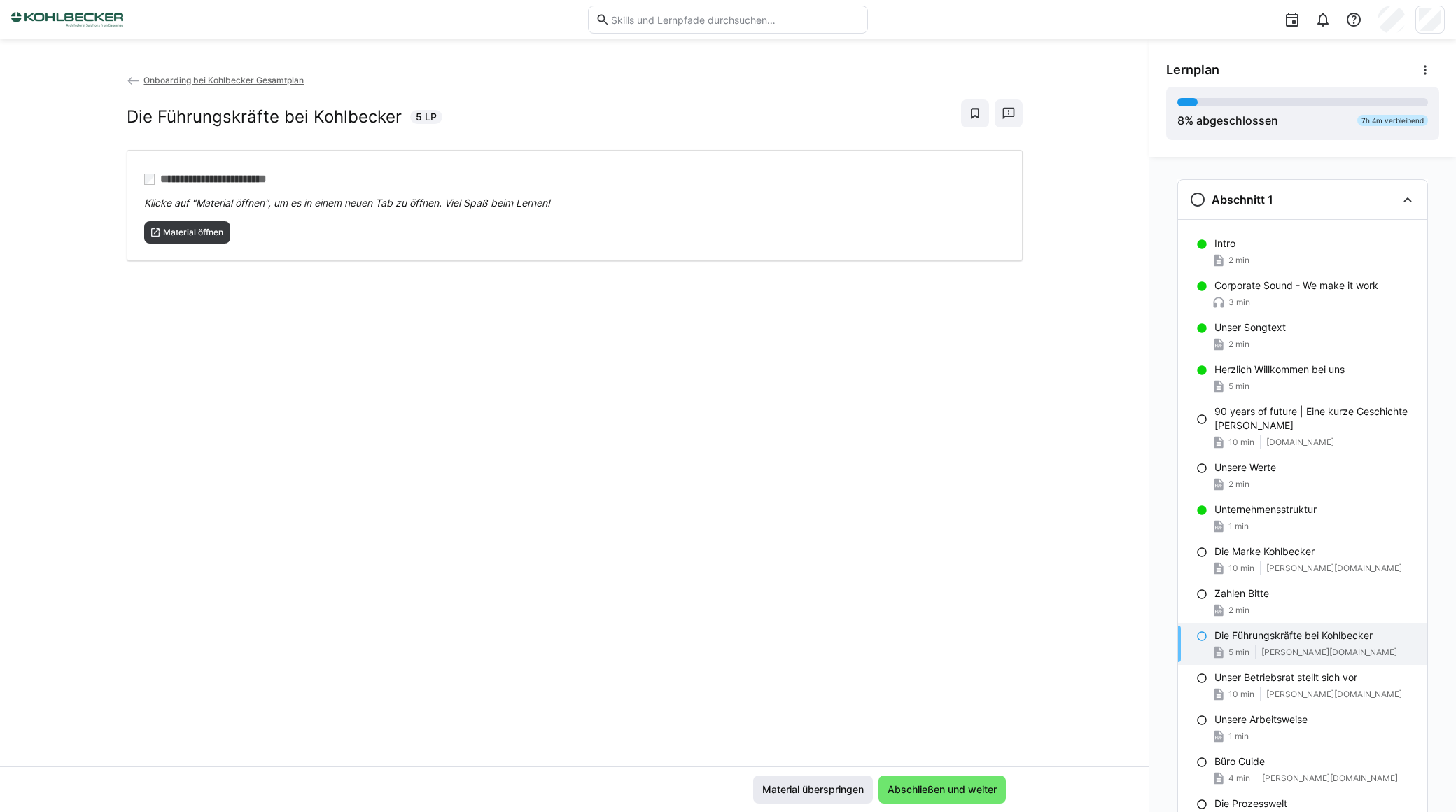
click at [802, 789] on span "Material überspringen" at bounding box center [813, 789] width 106 height 14
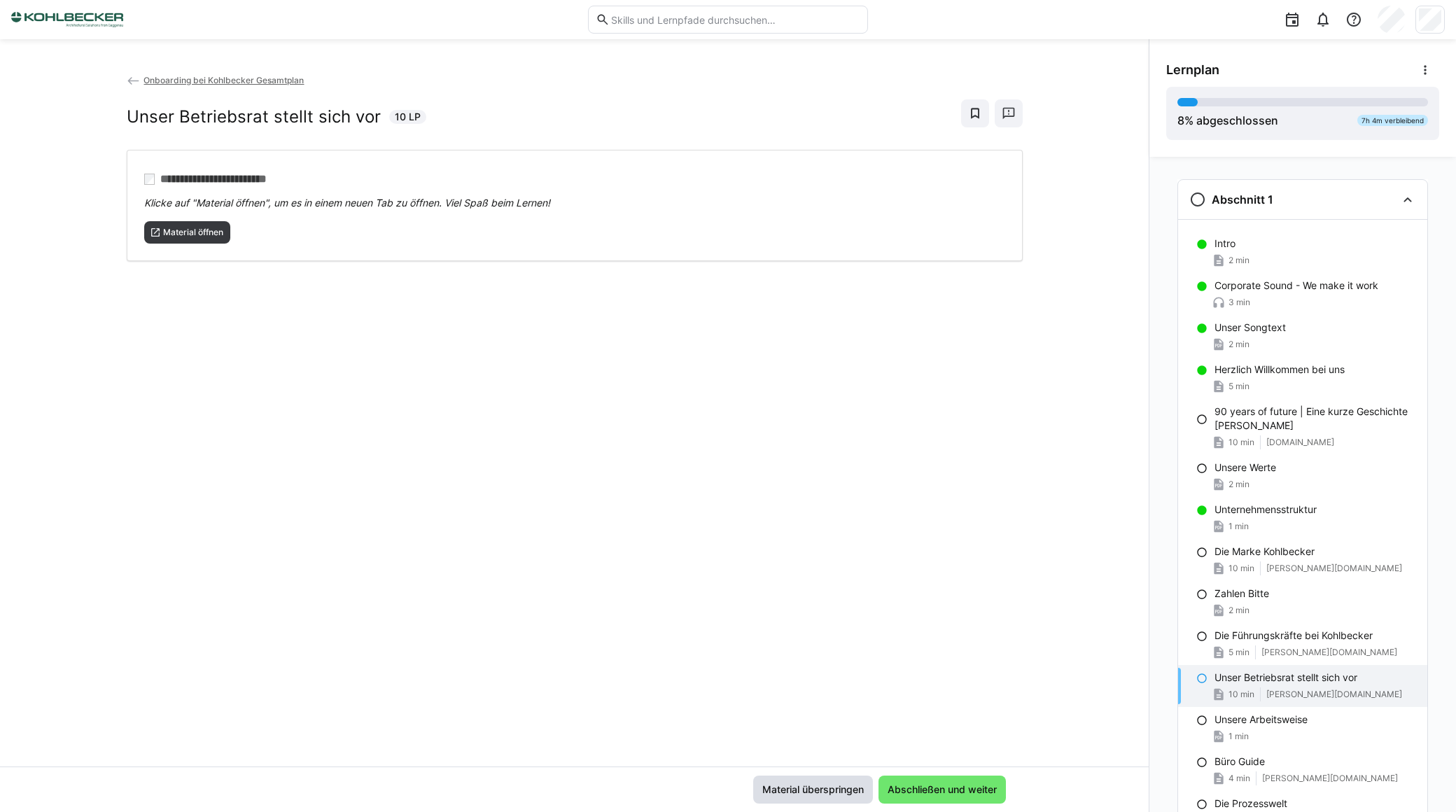
click at [802, 789] on span "Material überspringen" at bounding box center [813, 789] width 106 height 14
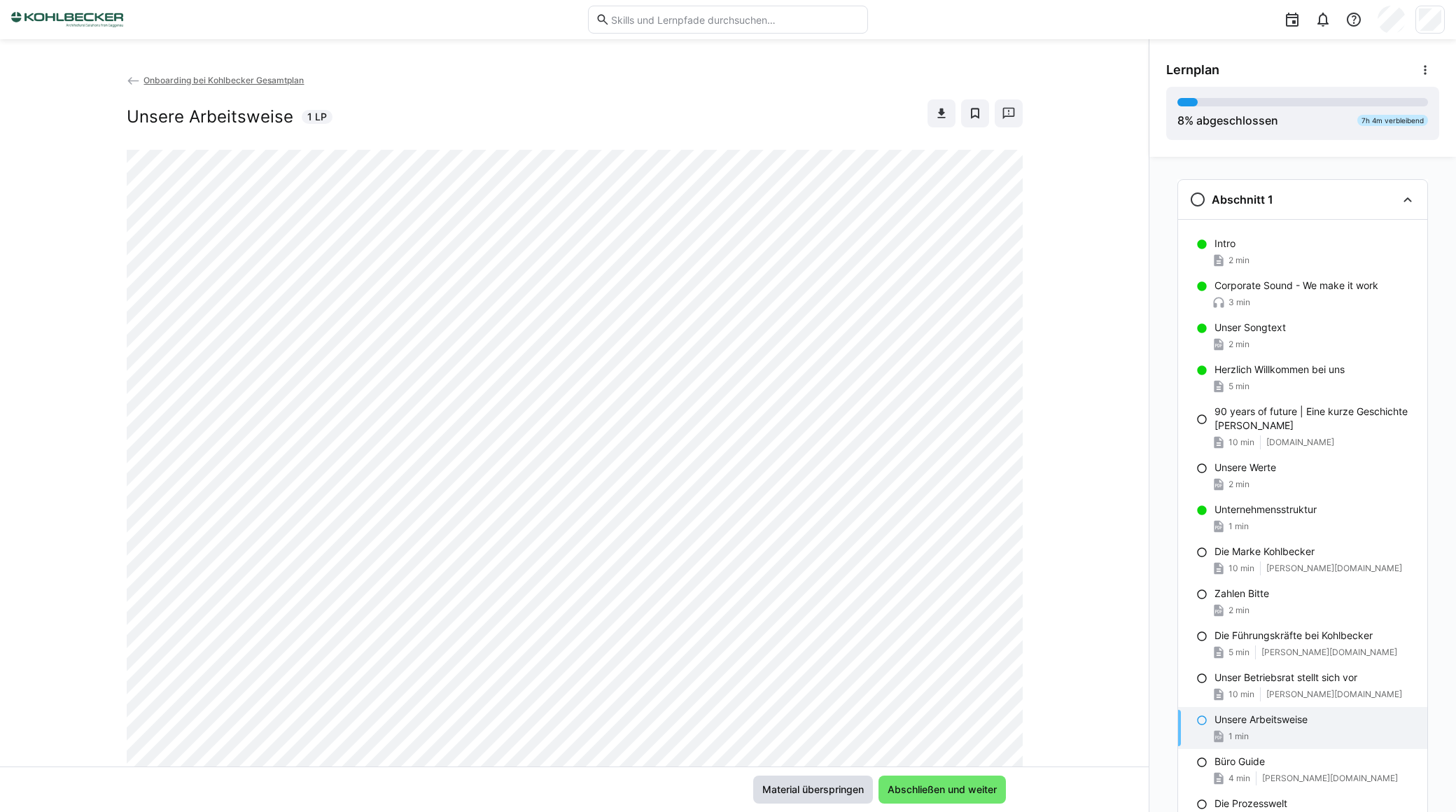
click at [802, 789] on span "Material überspringen" at bounding box center [813, 789] width 106 height 14
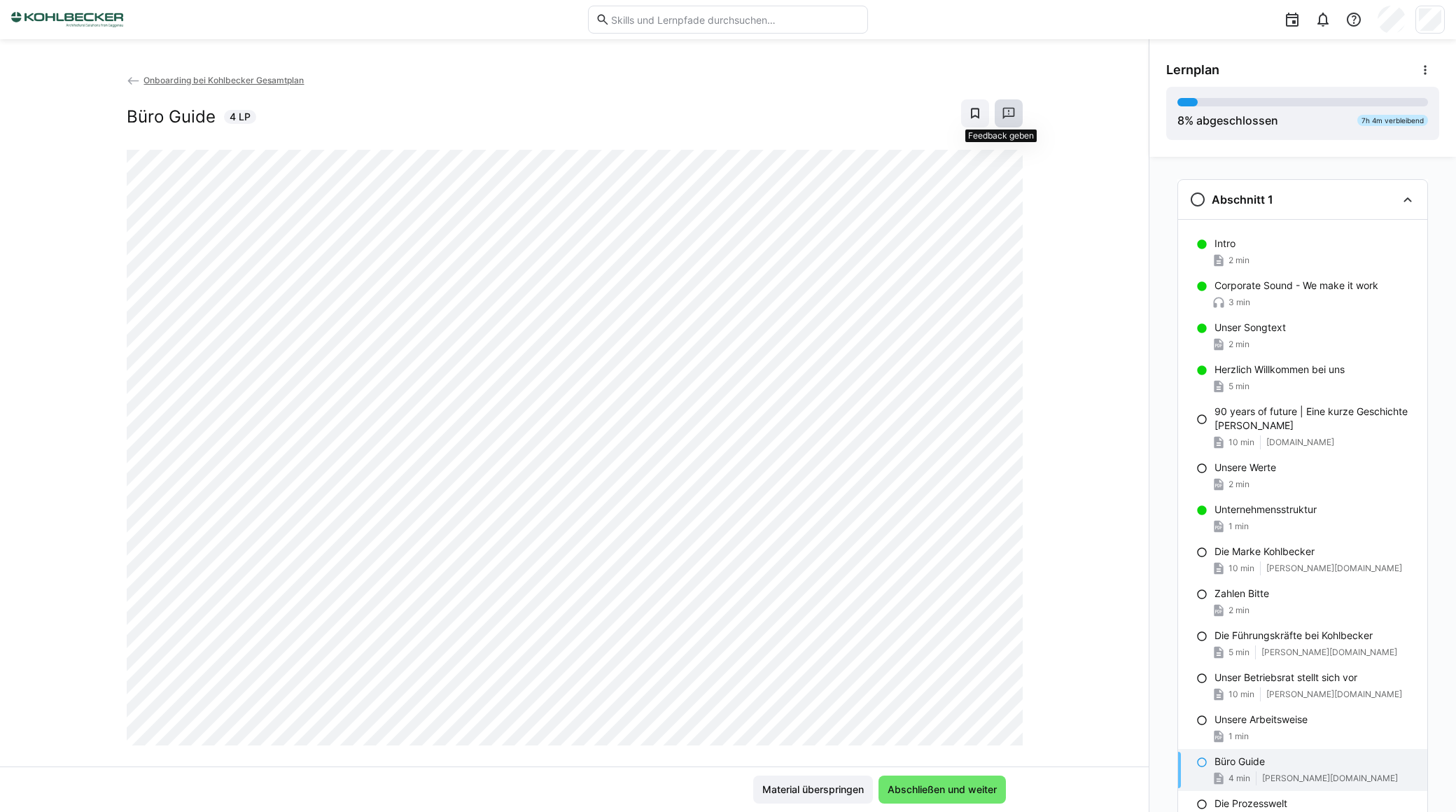
click at [1004, 110] on eds-icon at bounding box center [1009, 113] width 14 height 14
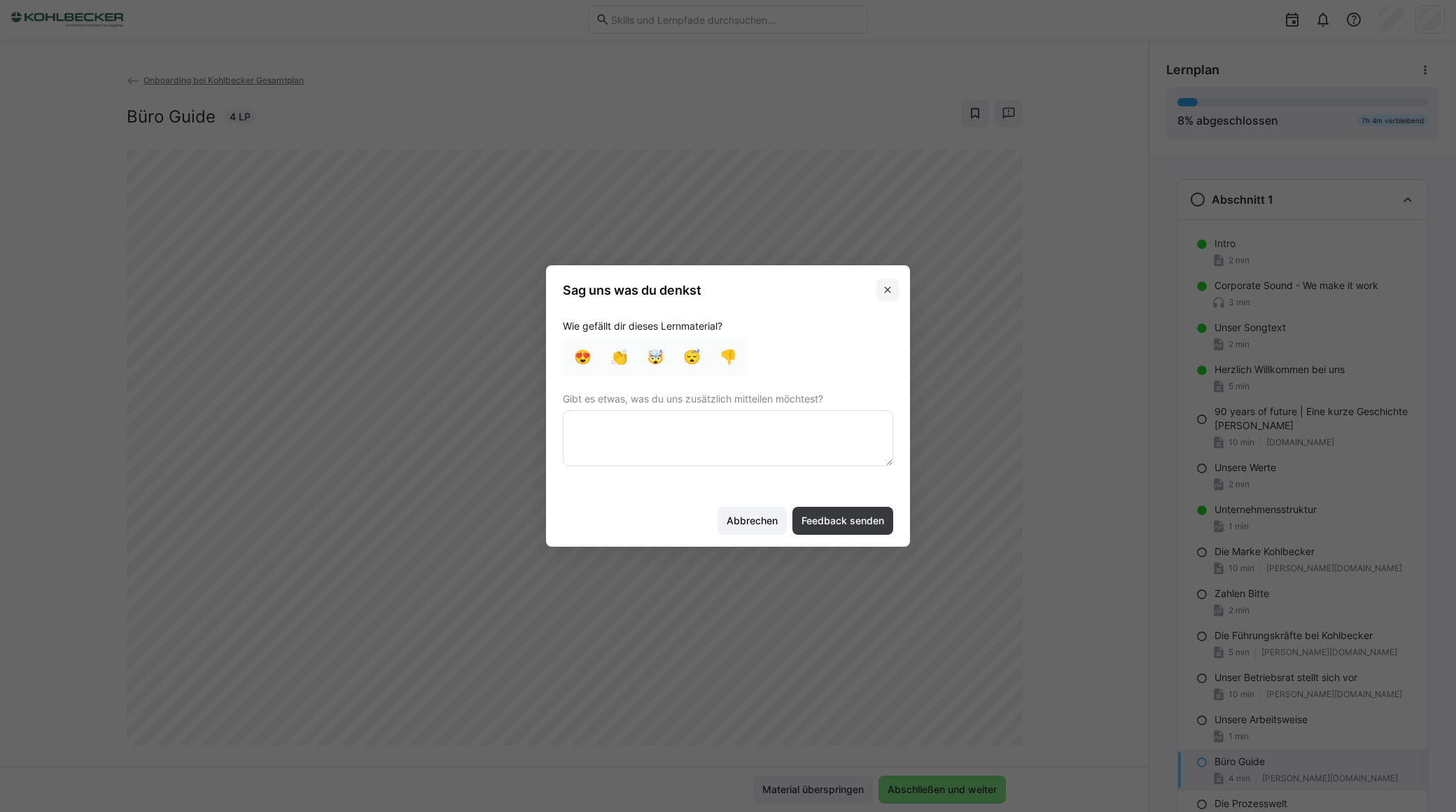
click at [893, 292] on span at bounding box center [888, 290] width 23 height 23
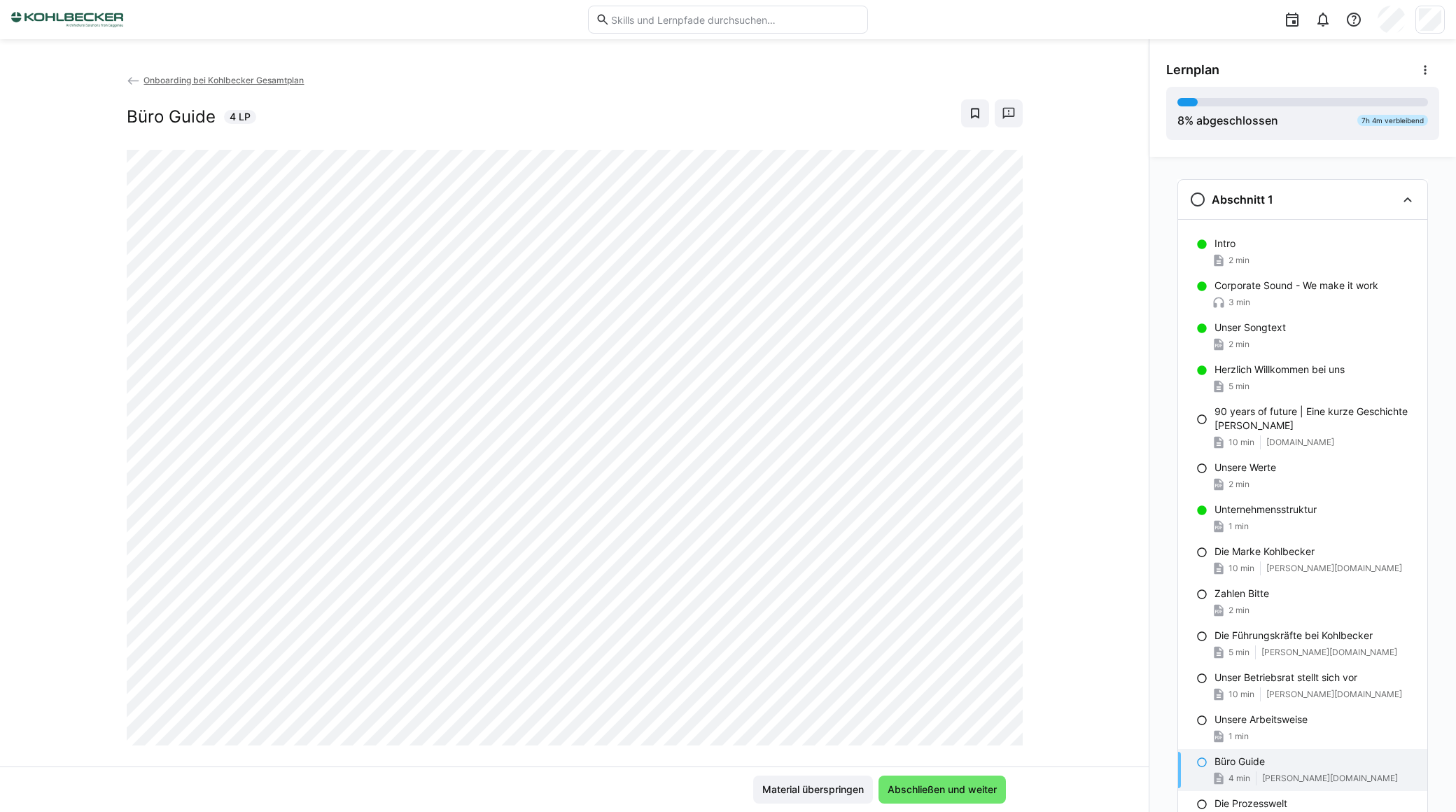
click at [90, 24] on img at bounding box center [67, 20] width 112 height 23
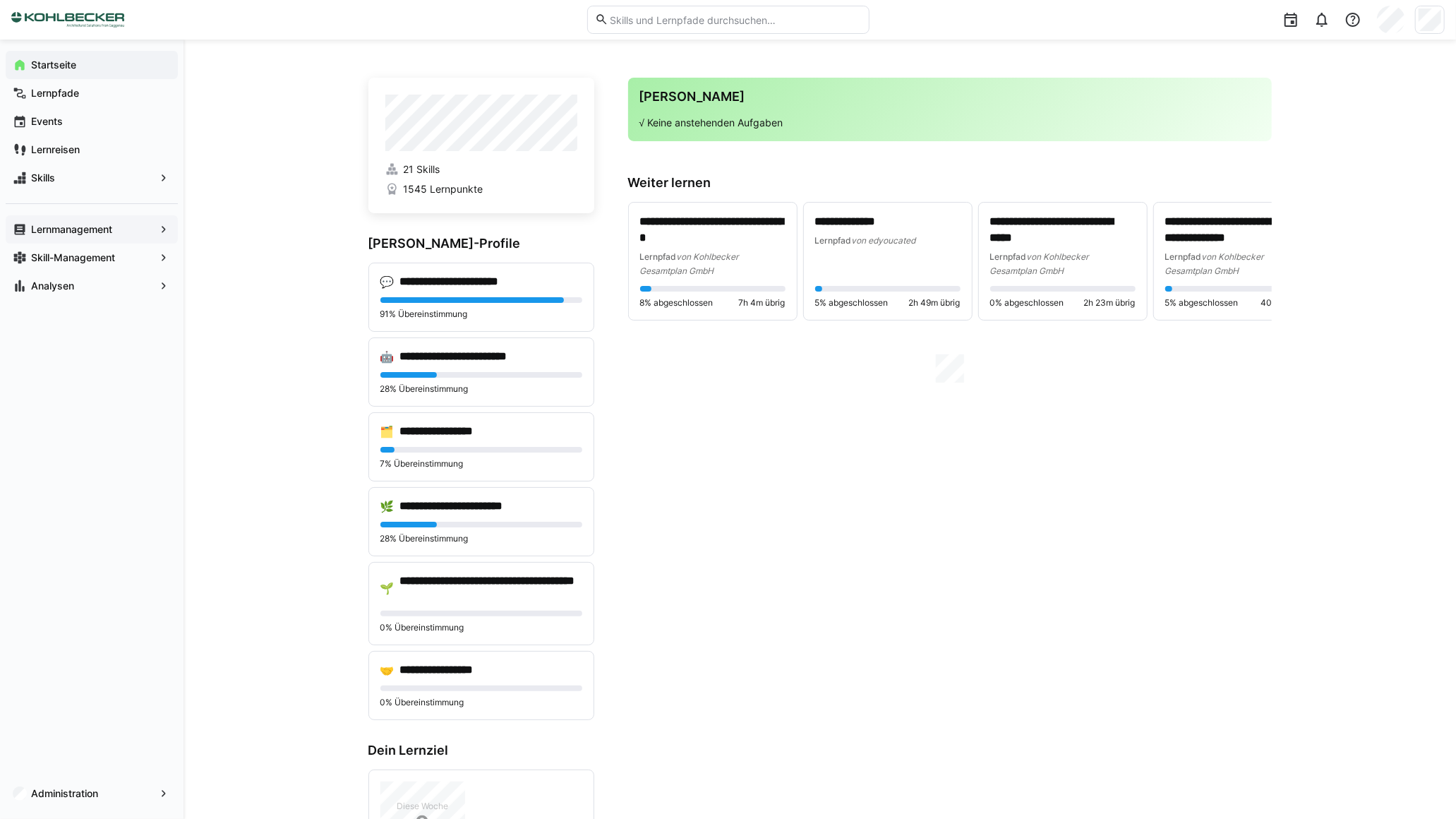
click at [0, 0] on app-navigation-label "Lernmanagement" at bounding box center [0, 0] width 0 height 0
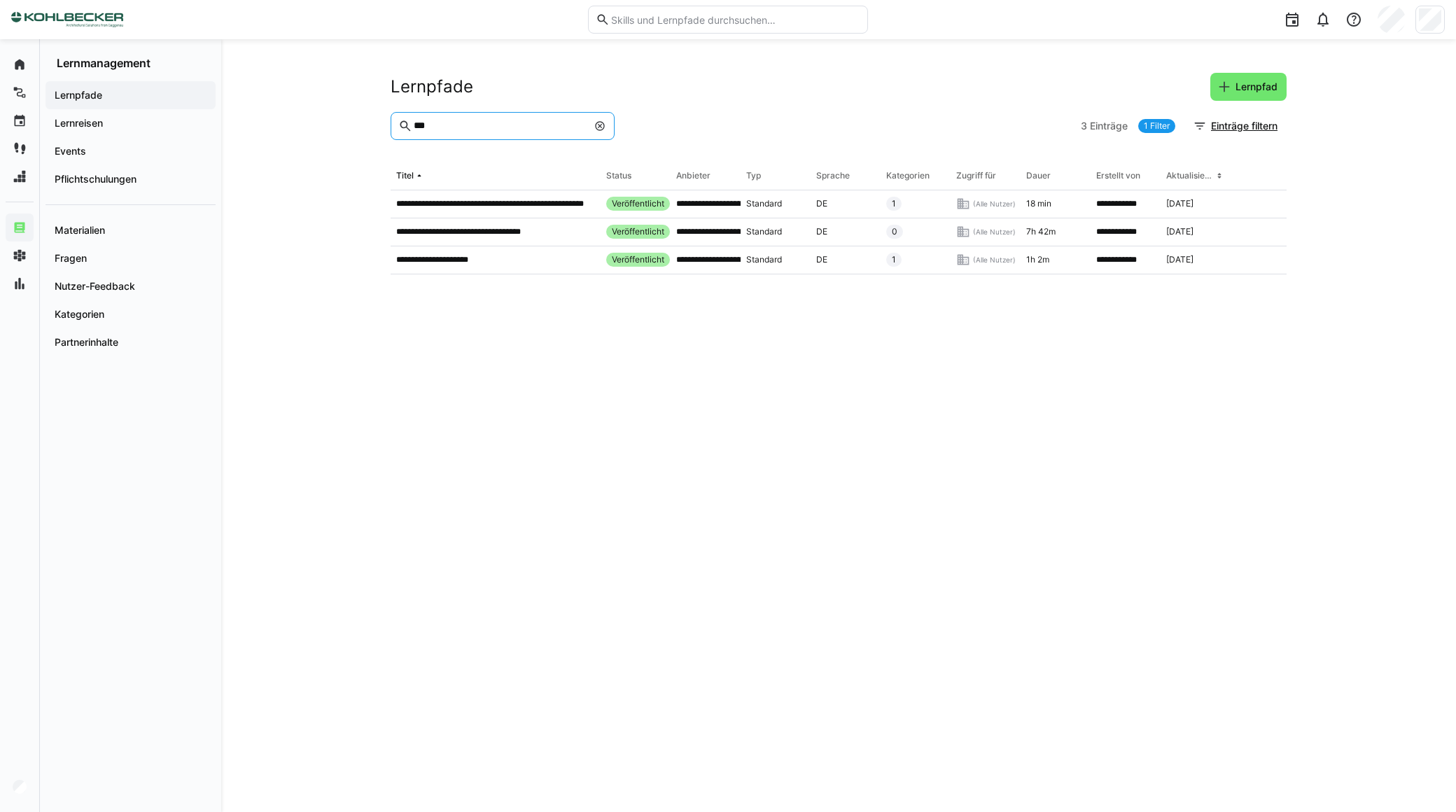
click at [483, 128] on input "***" at bounding box center [500, 125] width 175 height 13
click at [474, 236] on p "**********" at bounding box center [475, 231] width 159 height 11
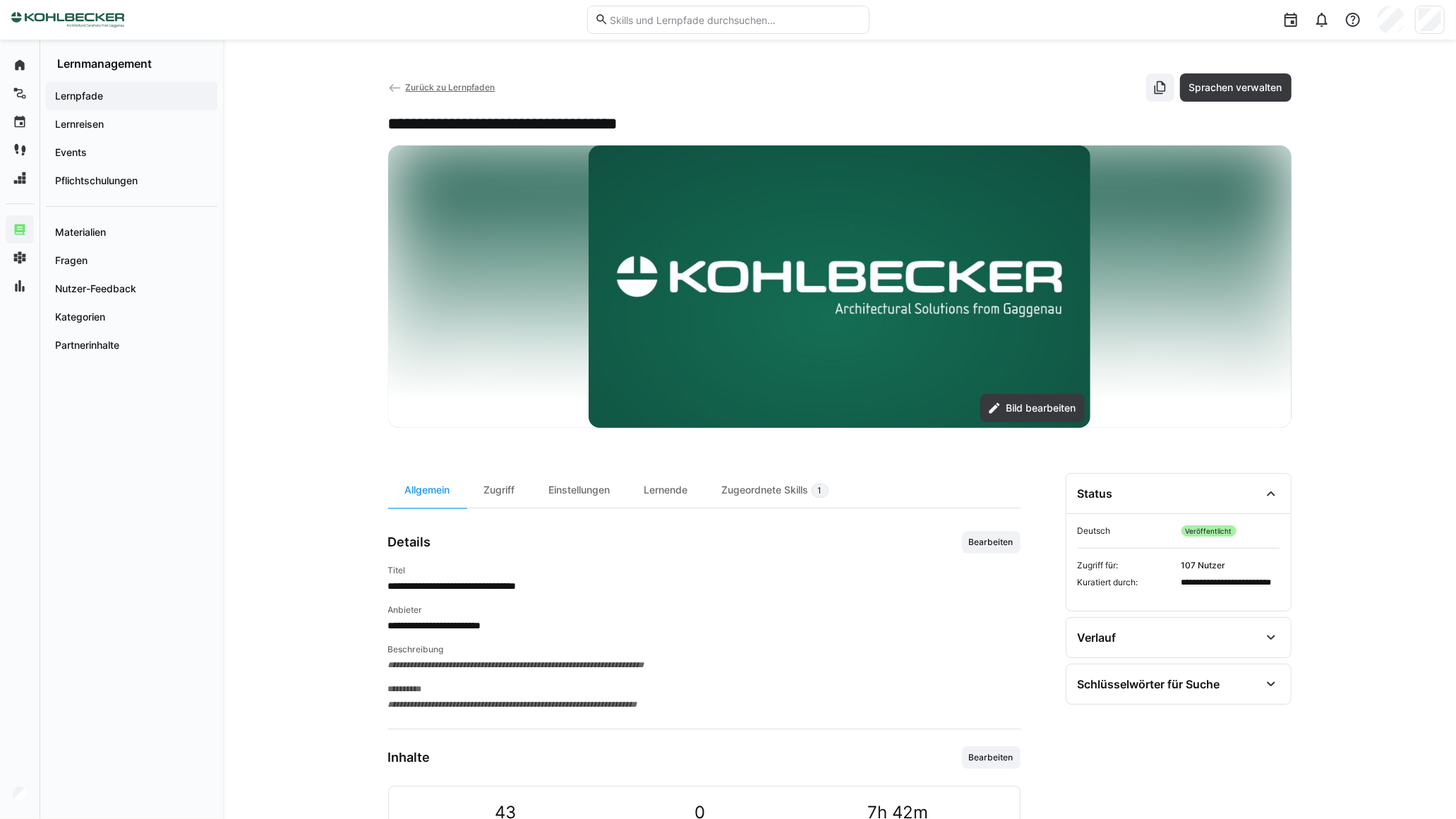
scroll to position [313, 0]
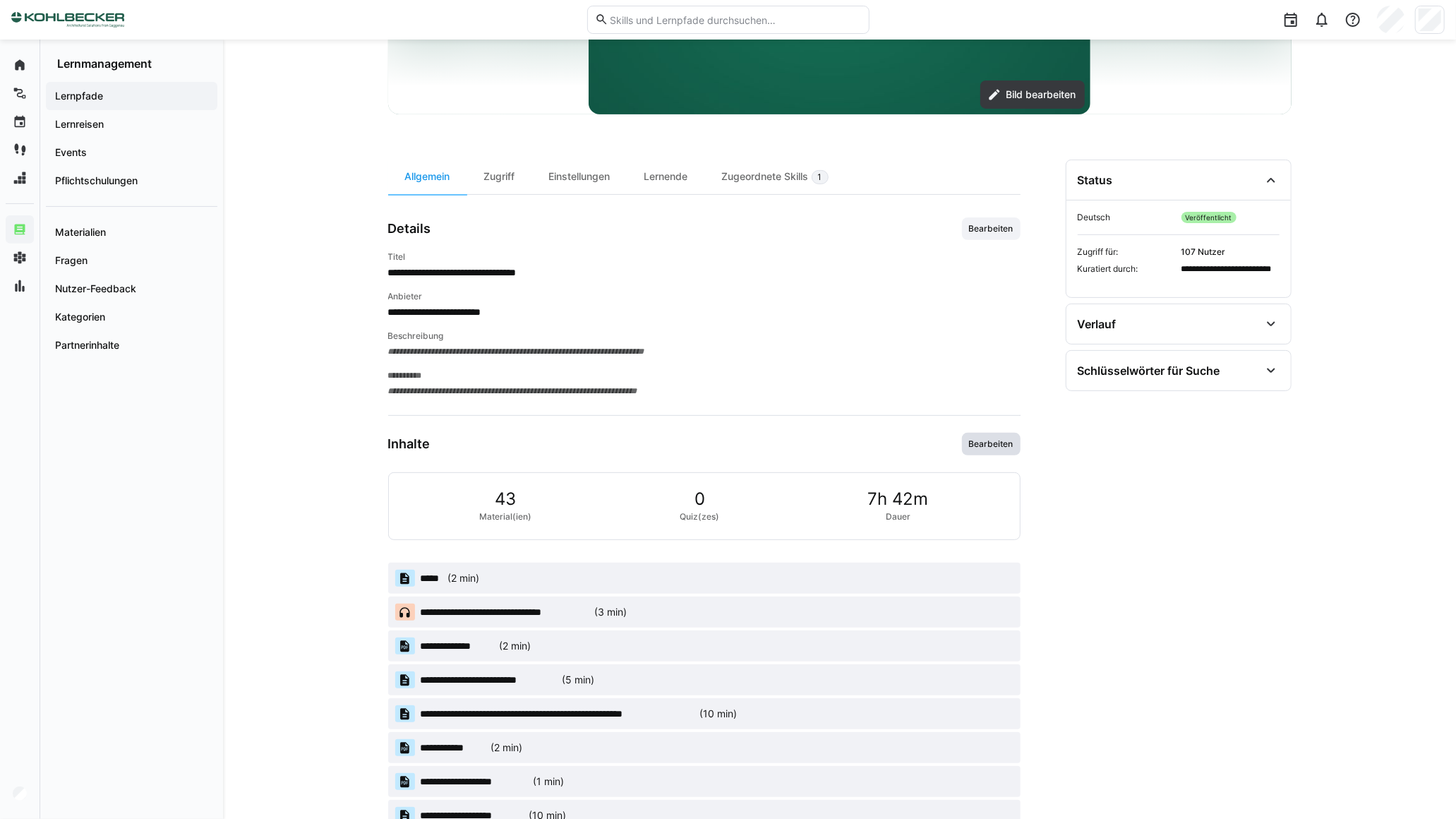
click at [997, 442] on span "Bearbeiten" at bounding box center [991, 443] width 47 height 11
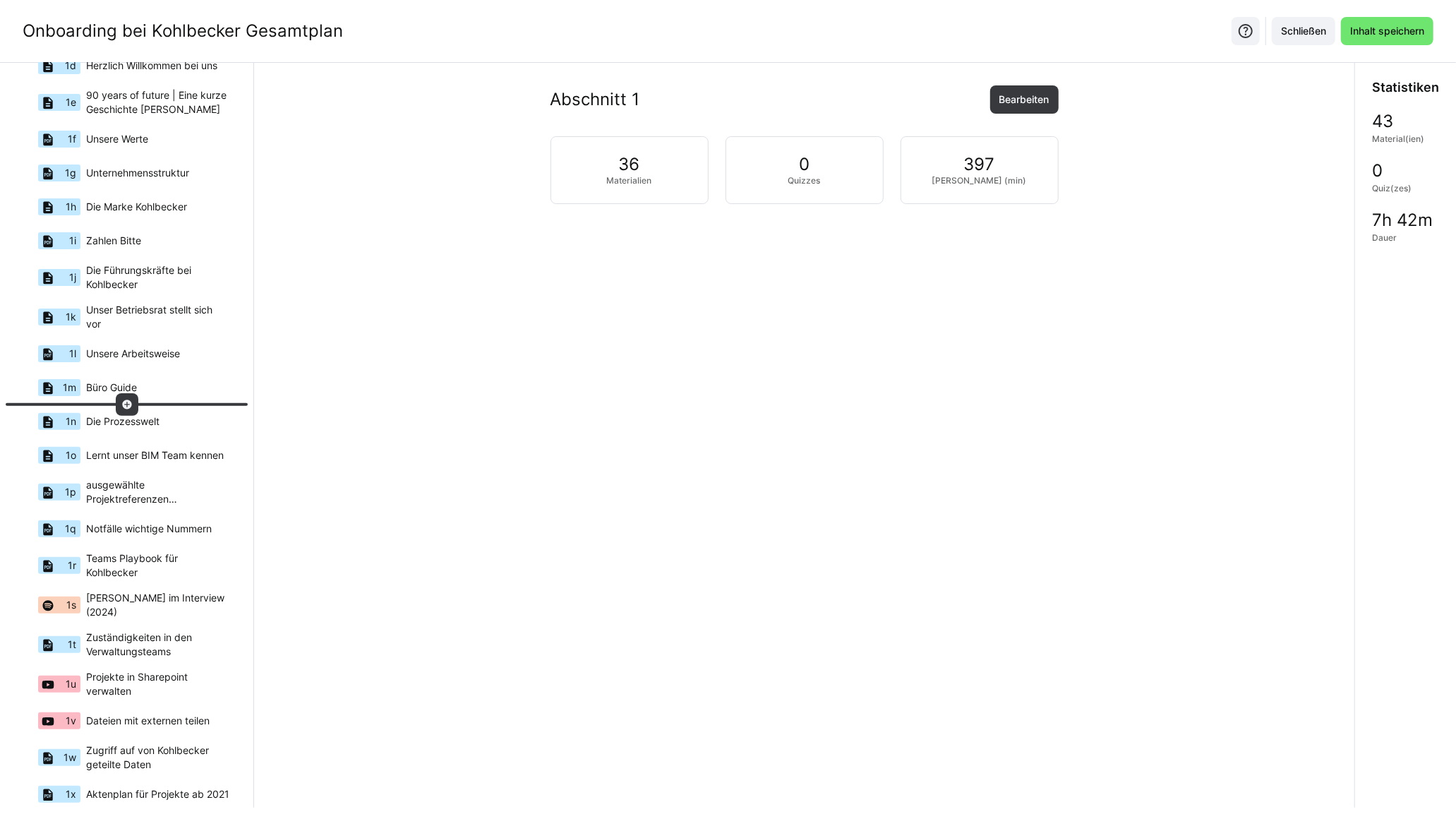
scroll to position [207, 0]
click at [158, 424] on span "Die Prozesswelt" at bounding box center [123, 420] width 73 height 14
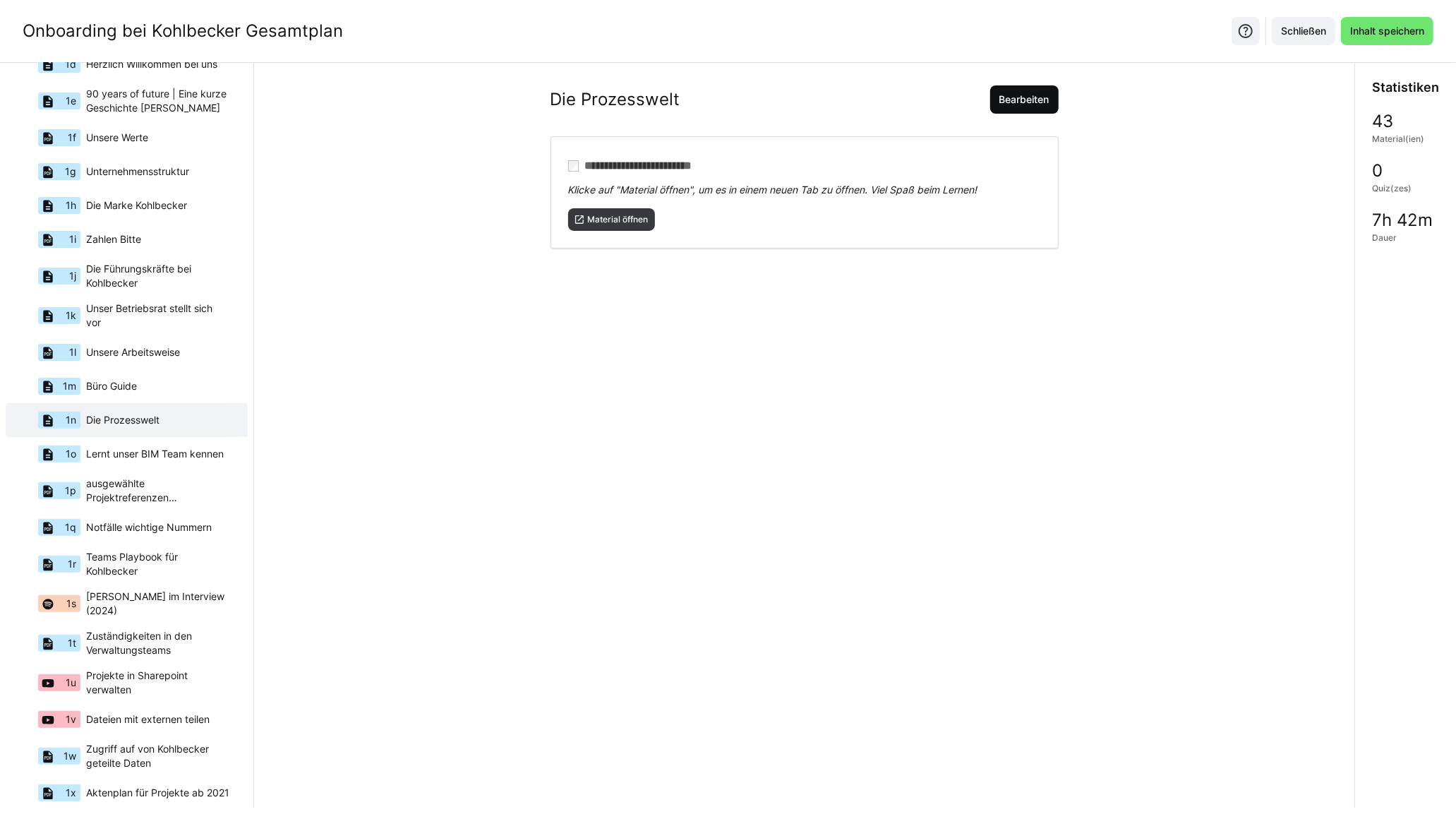
click at [1051, 97] on span "Bearbeiten" at bounding box center [1024, 99] width 54 height 14
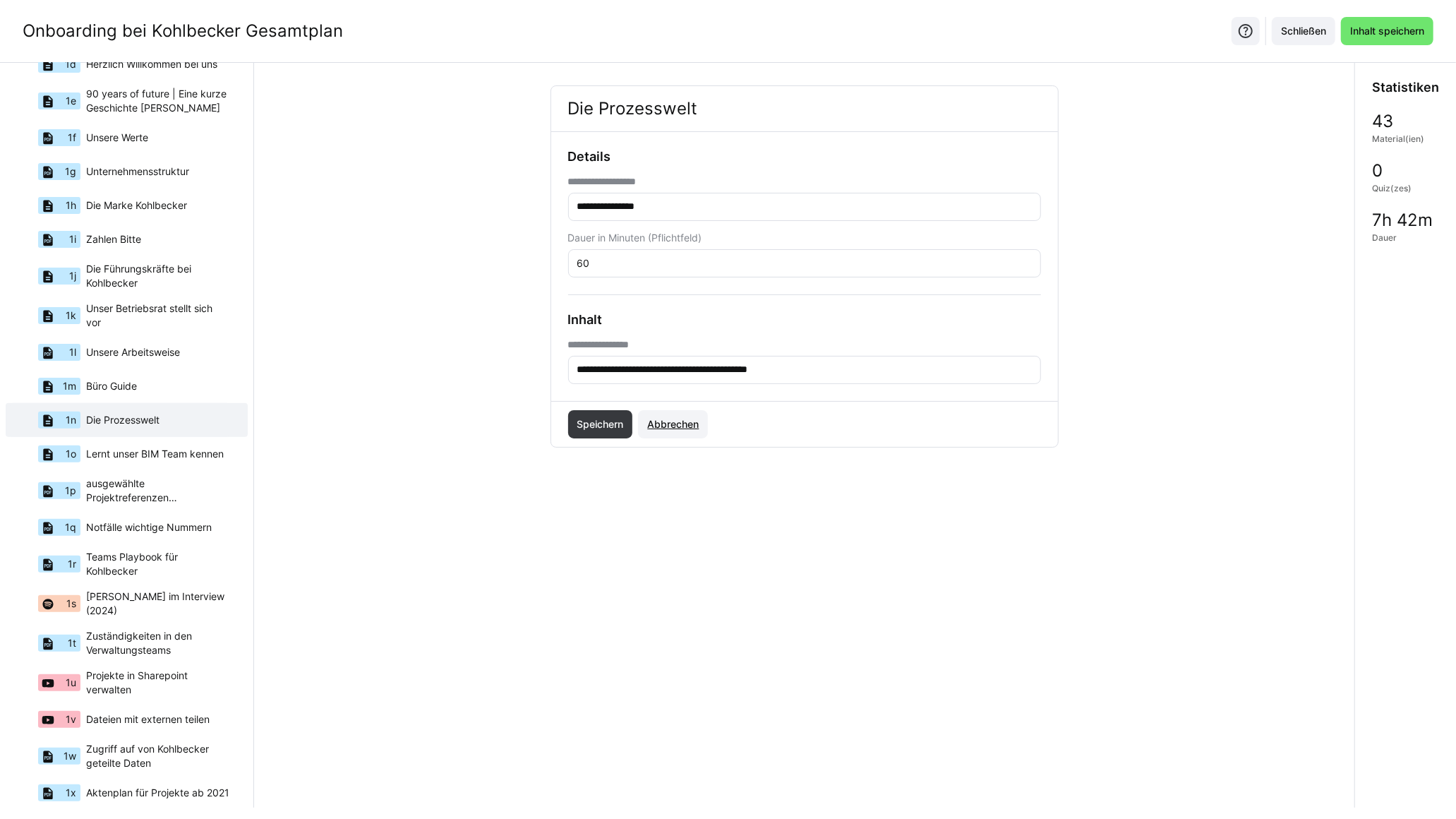
click at [686, 433] on span "Abbrechen" at bounding box center [674, 424] width 70 height 28
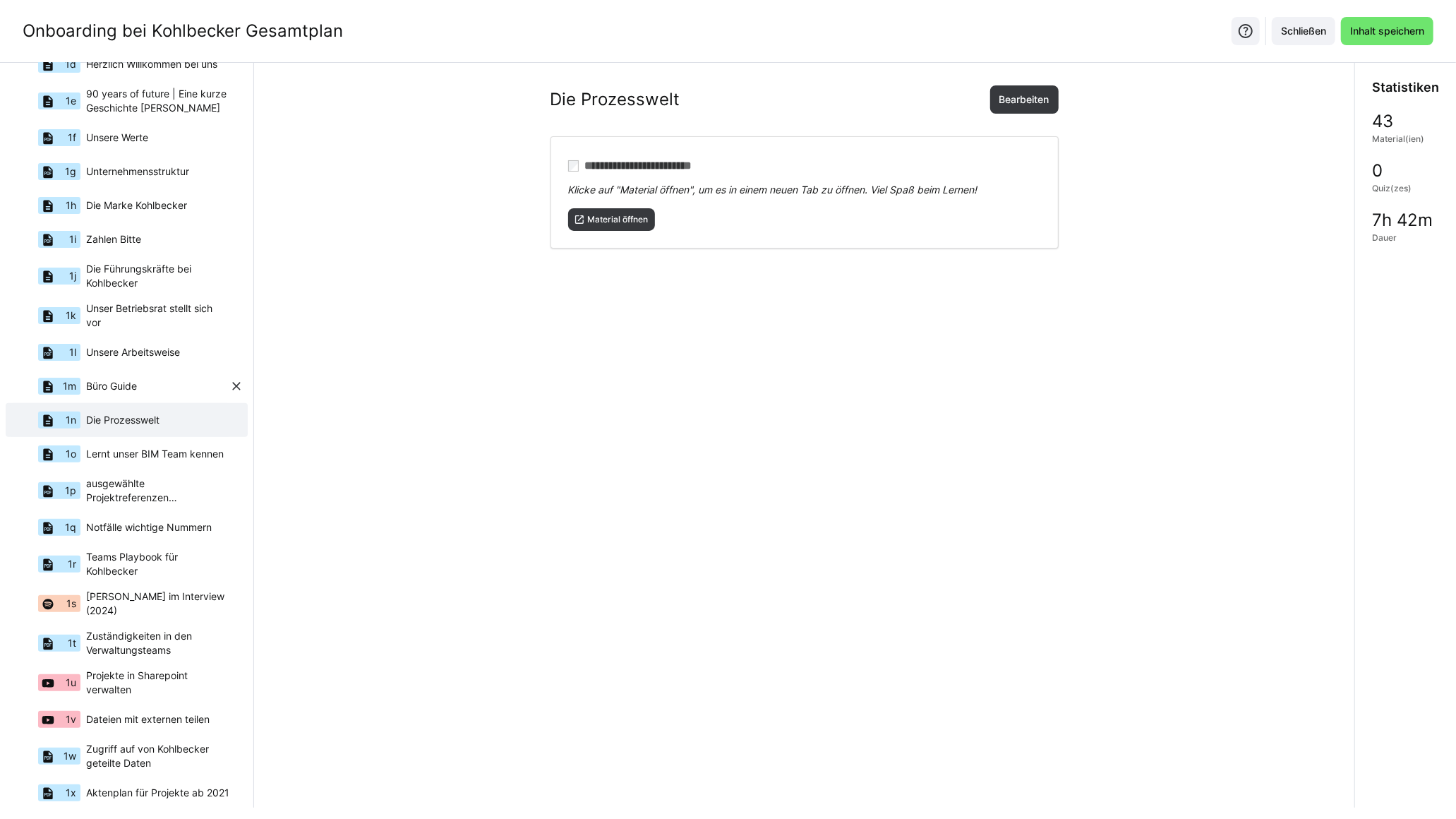
click at [142, 382] on div "1m Büro Guide" at bounding box center [120, 386] width 219 height 34
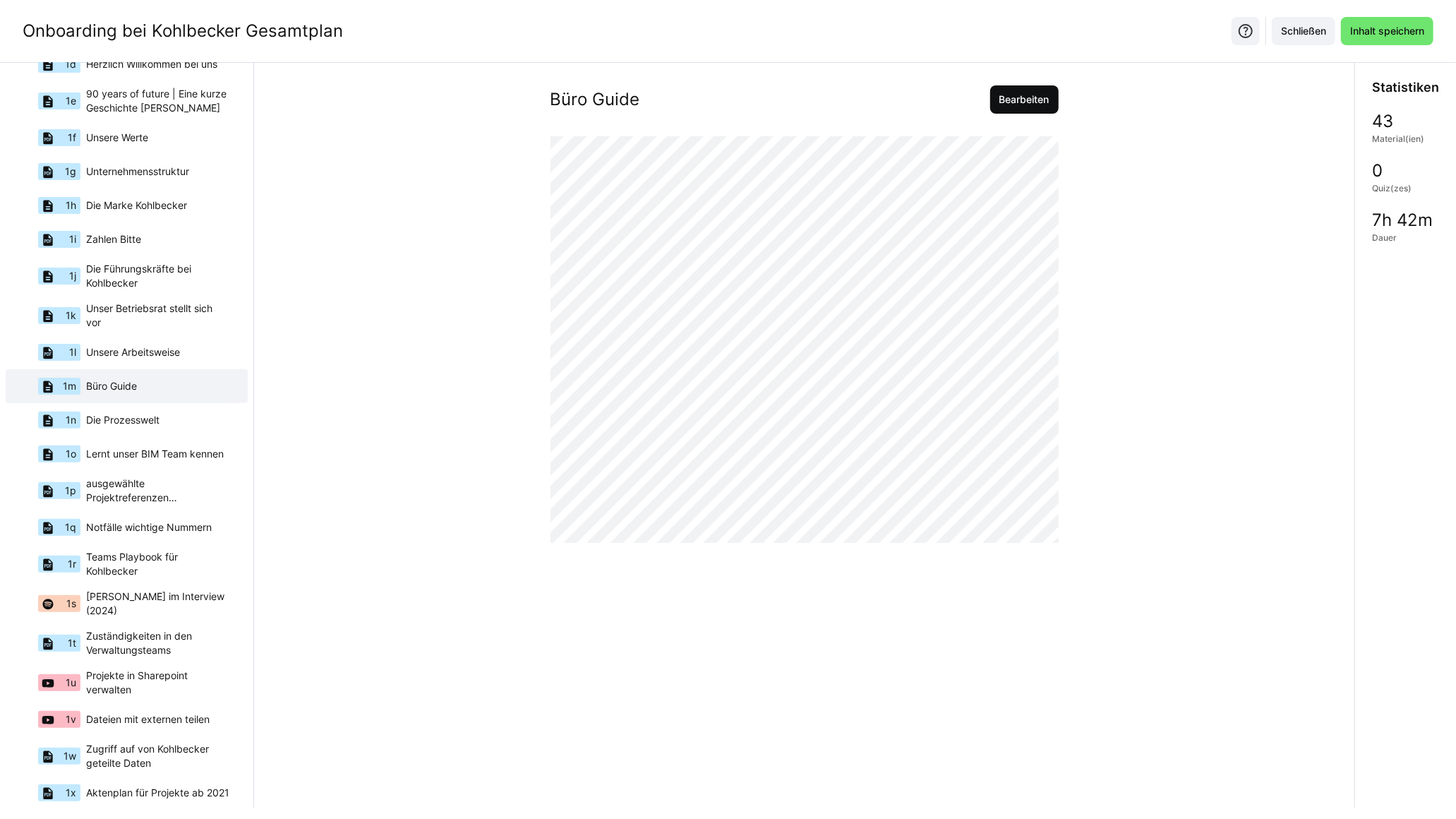
click at [1017, 97] on span "Bearbeiten" at bounding box center [1024, 99] width 54 height 14
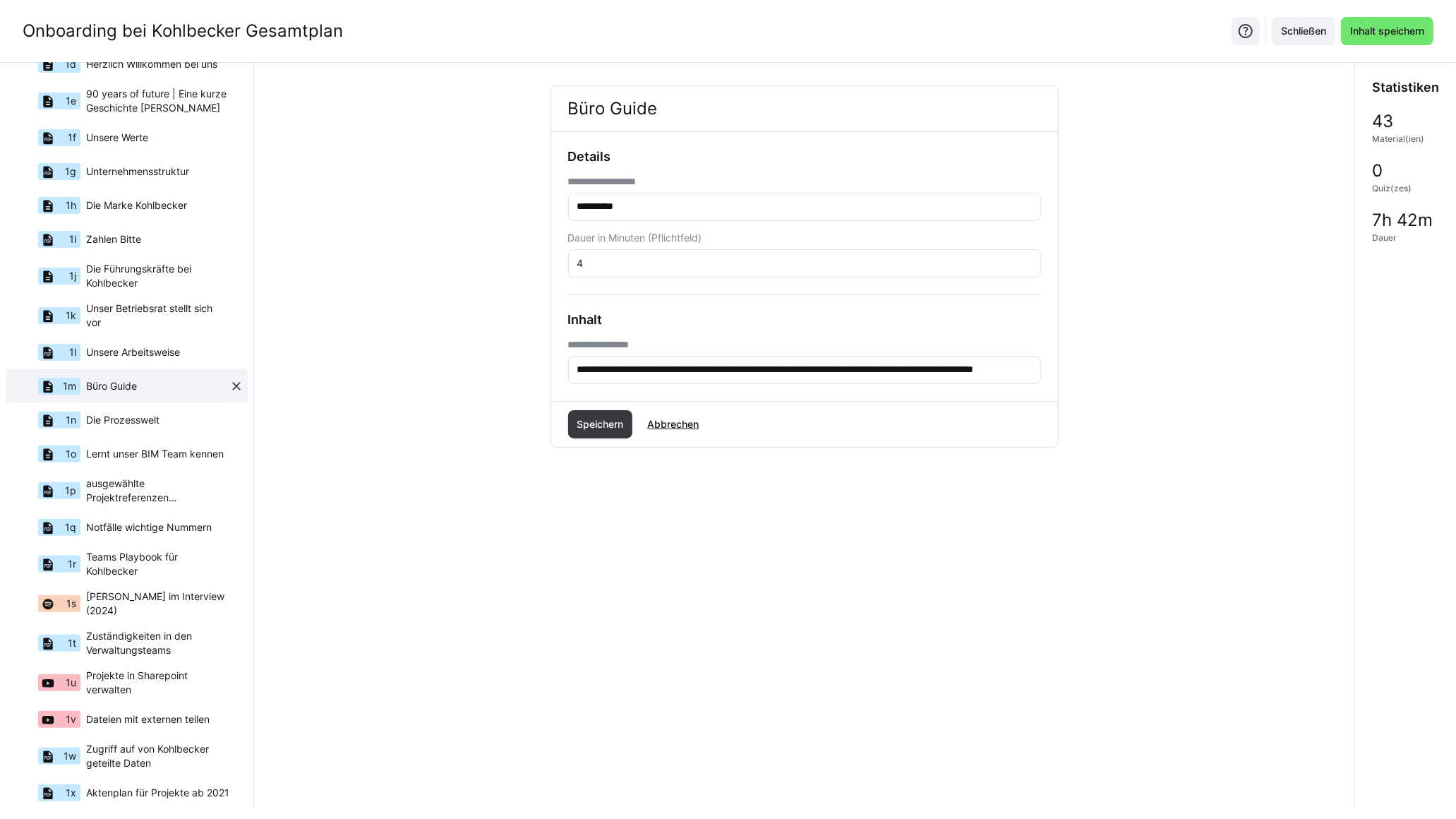
click at [229, 384] on eds-icon at bounding box center [236, 386] width 14 height 14
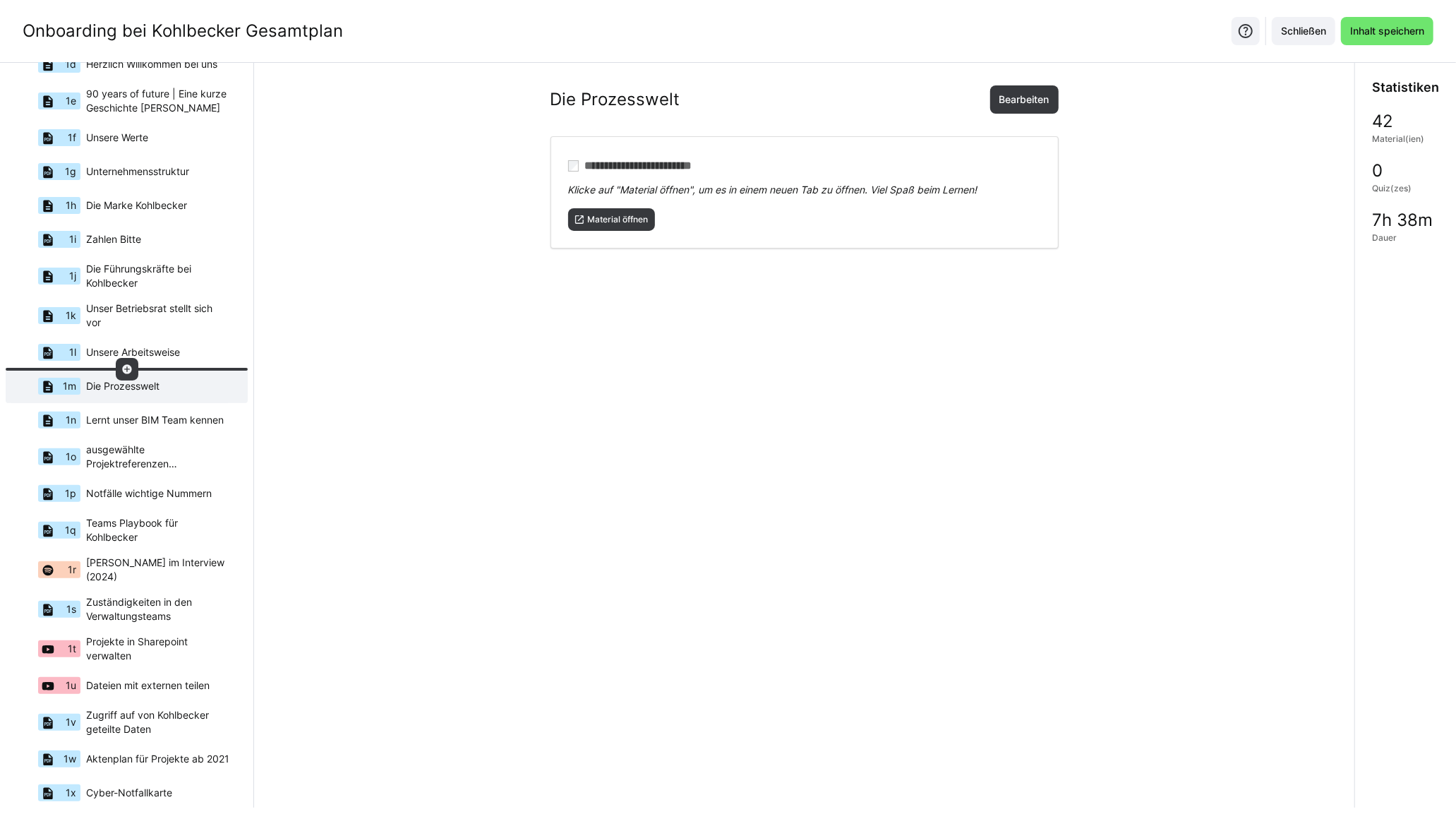
click at [126, 370] on eds-icon at bounding box center [126, 369] width 11 height 11
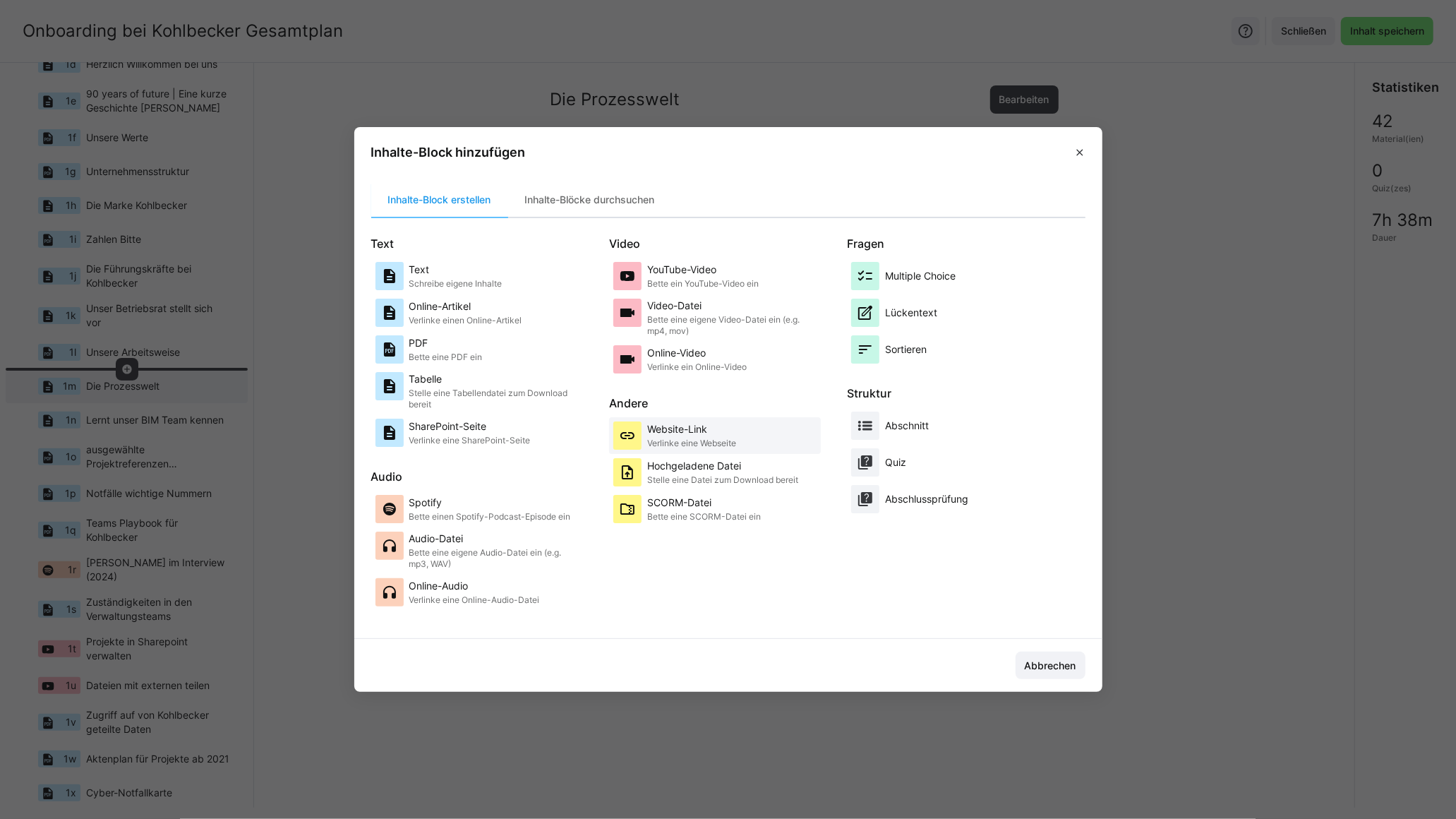
click at [749, 432] on div "Website-Link Verlinke eine Webseite" at bounding box center [715, 435] width 203 height 28
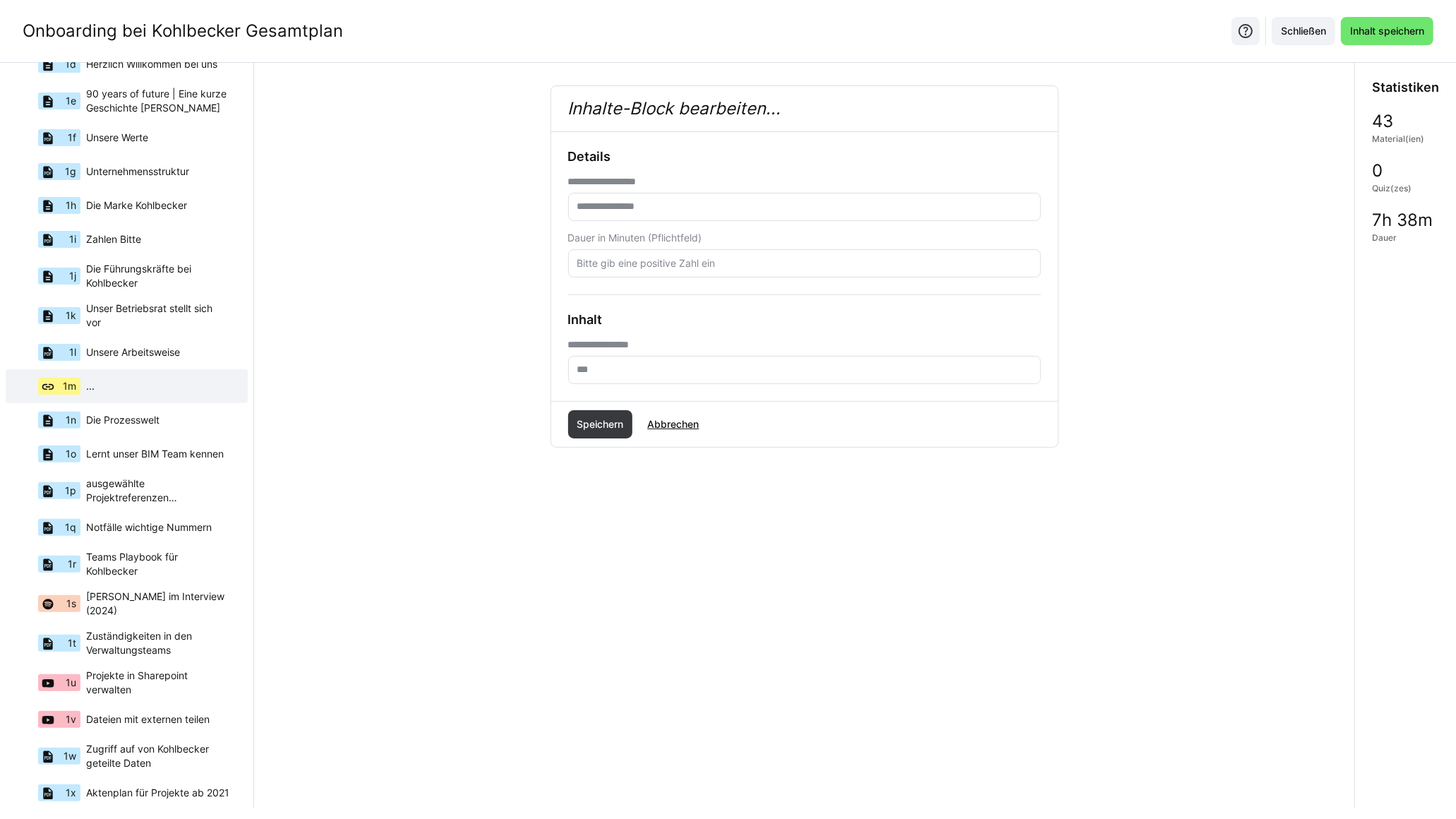
click at [734, 207] on input "text" at bounding box center [805, 206] width 457 height 13
type input "**********"
click at [716, 255] on eds-input at bounding box center [805, 263] width 473 height 28
type input "4"
click at [657, 363] on input "text" at bounding box center [805, 370] width 457 height 13
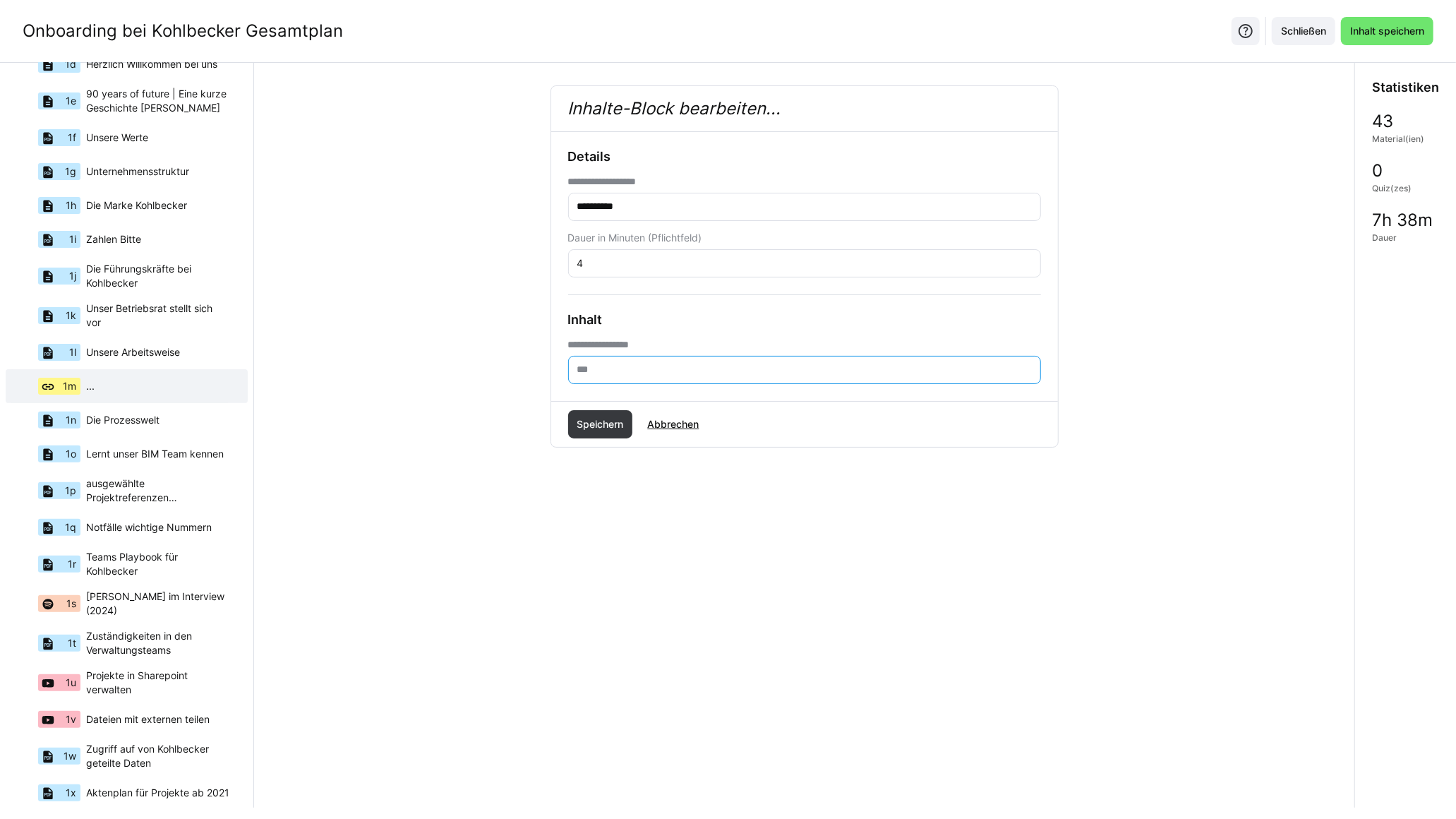
paste input "**********"
type input "**********"
click at [614, 429] on span "Speichern" at bounding box center [600, 424] width 51 height 14
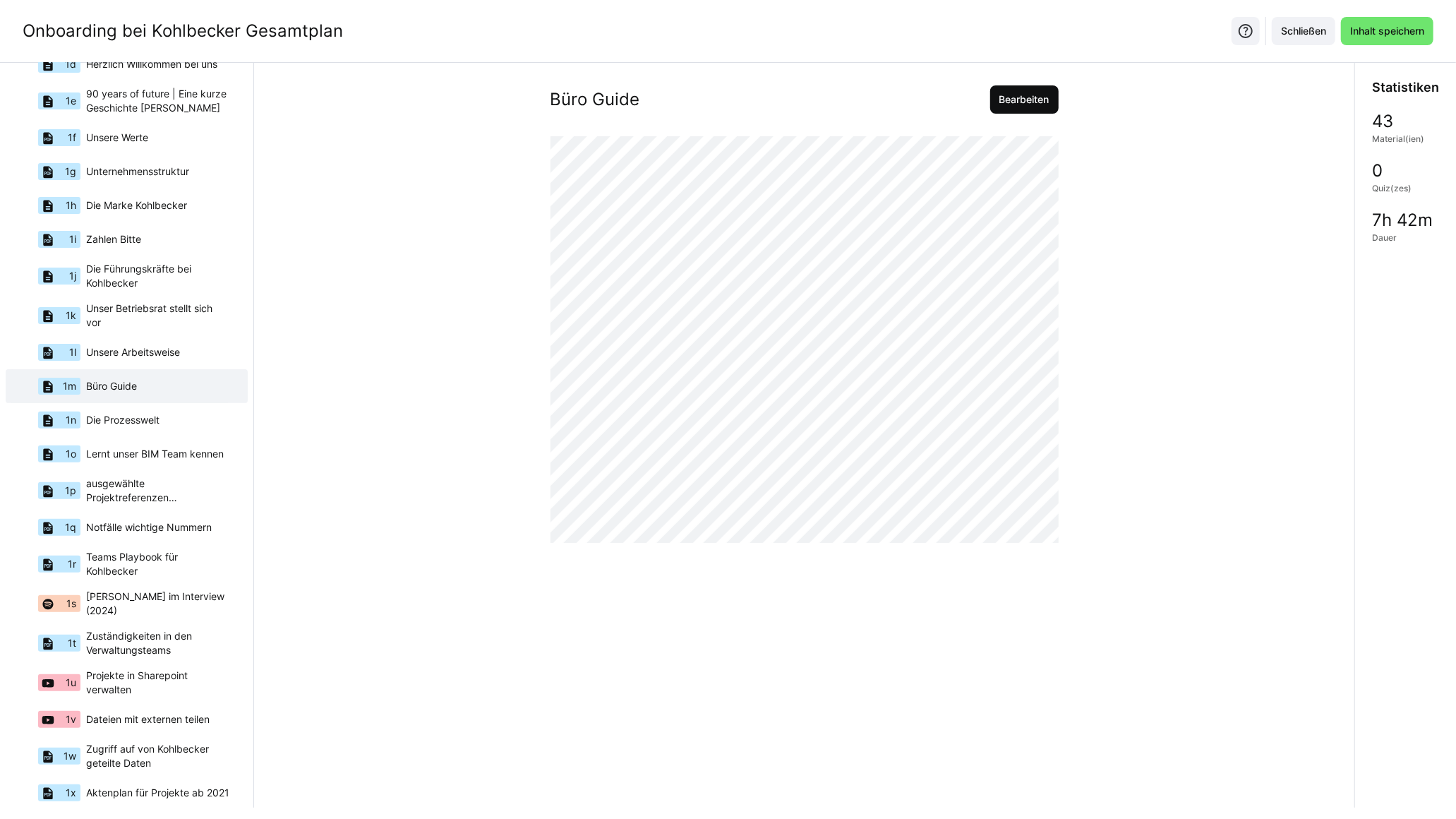
click at [1010, 96] on span "Bearbeiten" at bounding box center [1024, 99] width 54 height 14
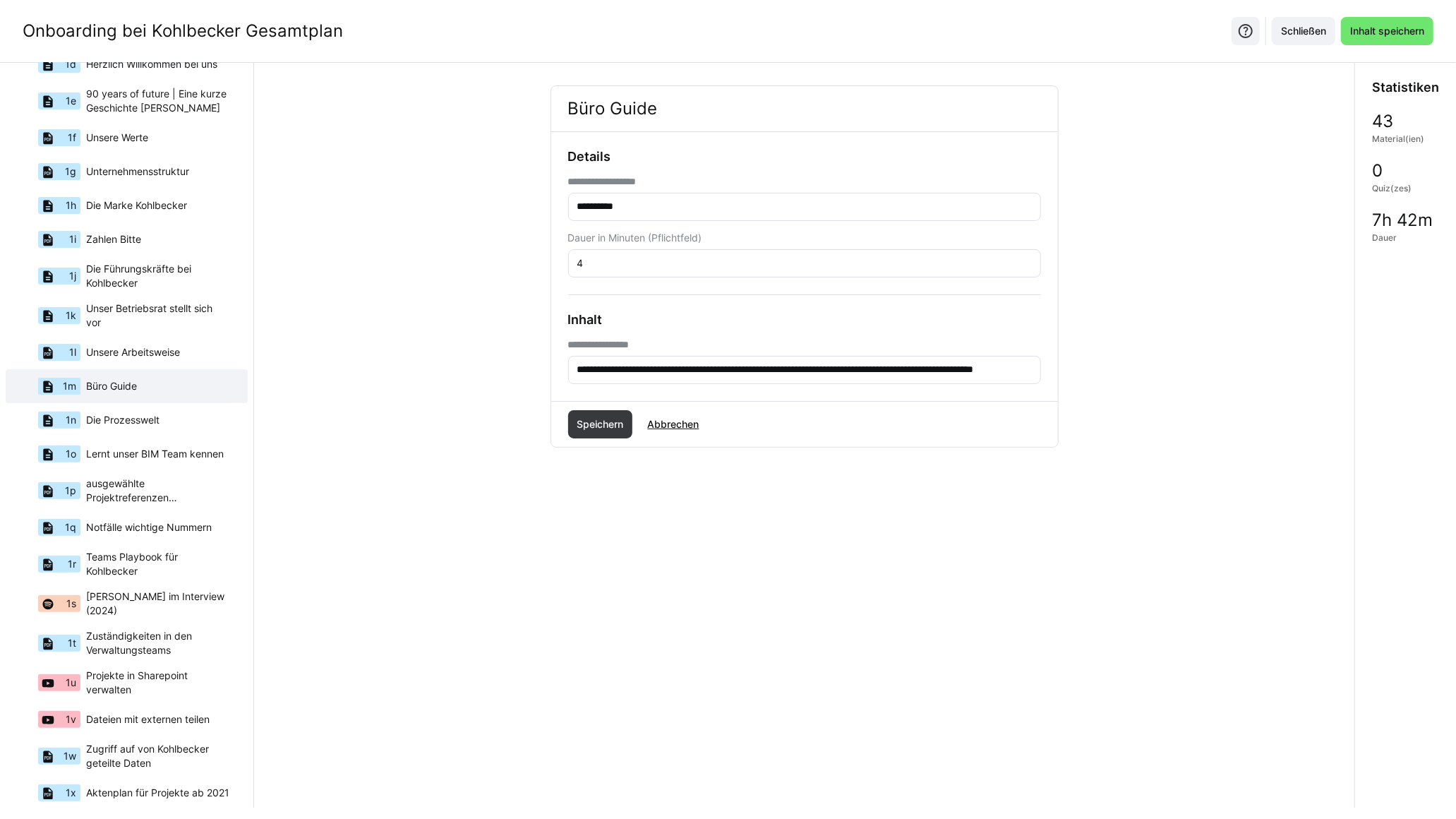
click at [689, 383] on eds-input "**********" at bounding box center [805, 370] width 473 height 28
click at [700, 372] on input "**********" at bounding box center [805, 370] width 457 height 13
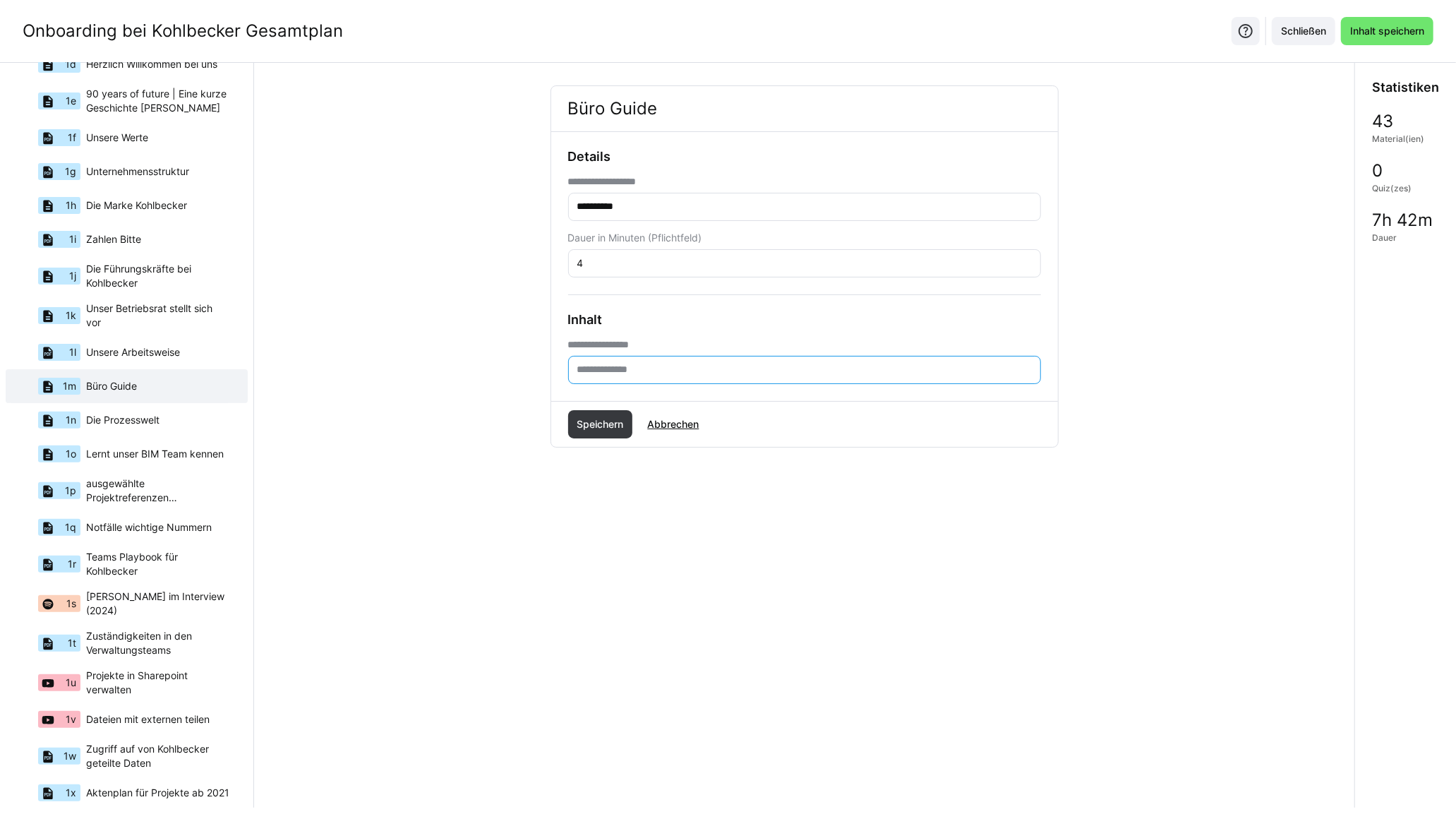
scroll to position [0, 0]
paste input "**********"
type input "**********"
click at [597, 431] on span "Speichern" at bounding box center [600, 424] width 51 height 14
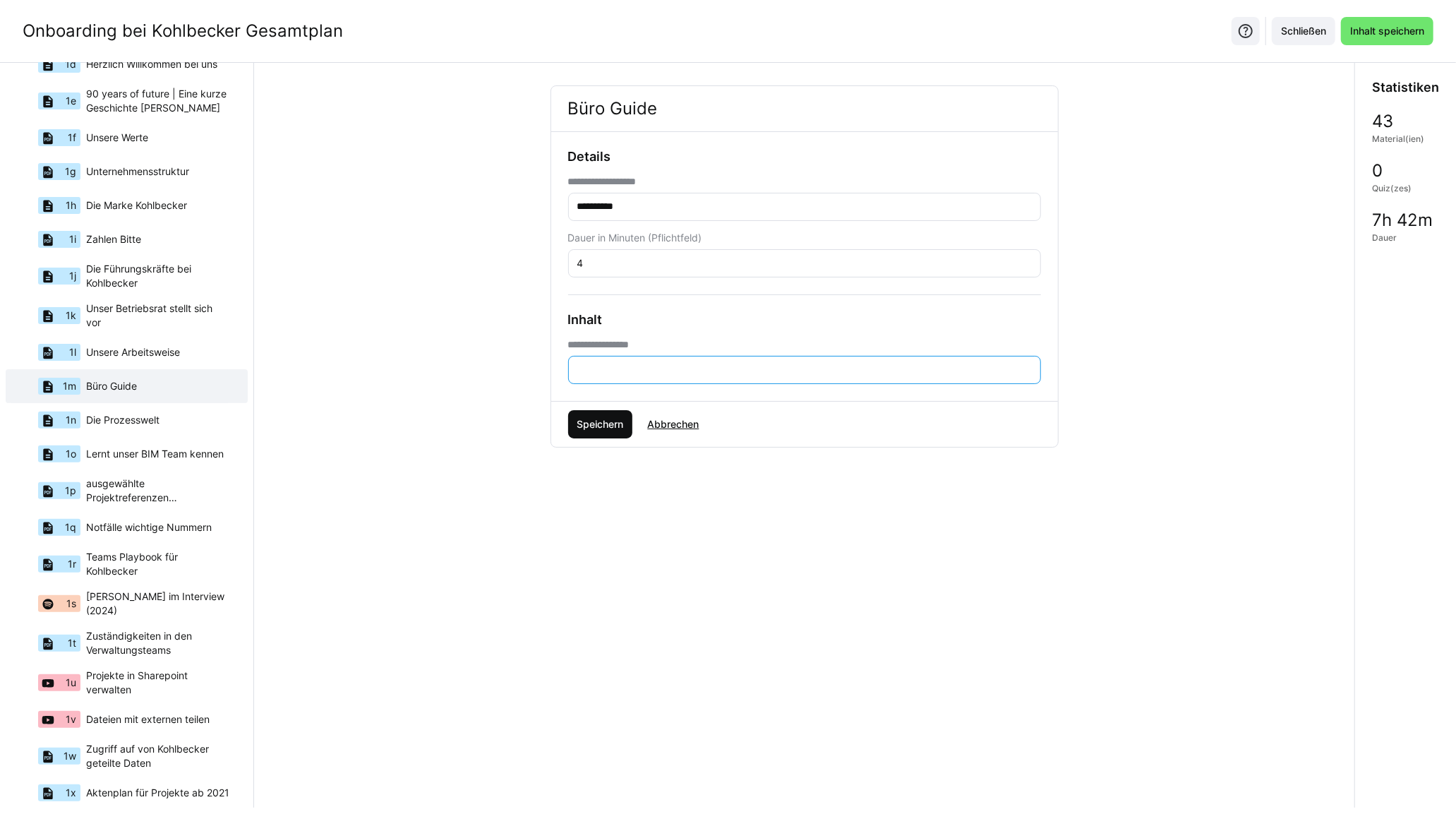
scroll to position [0, 0]
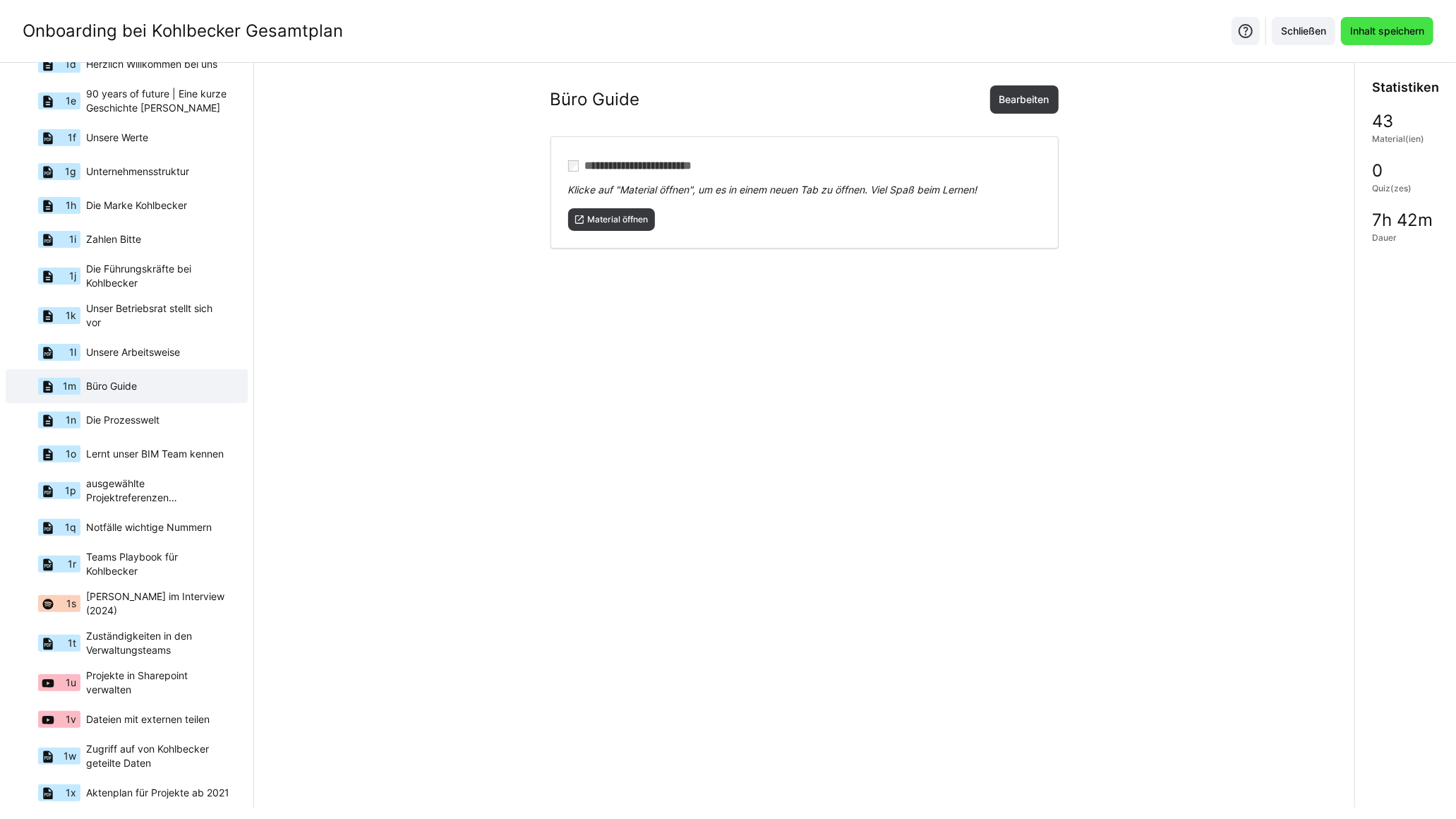
click at [1161, 34] on span "Inhalt speichern" at bounding box center [1387, 30] width 78 height 14
